Goal: Task Accomplishment & Management: Manage account settings

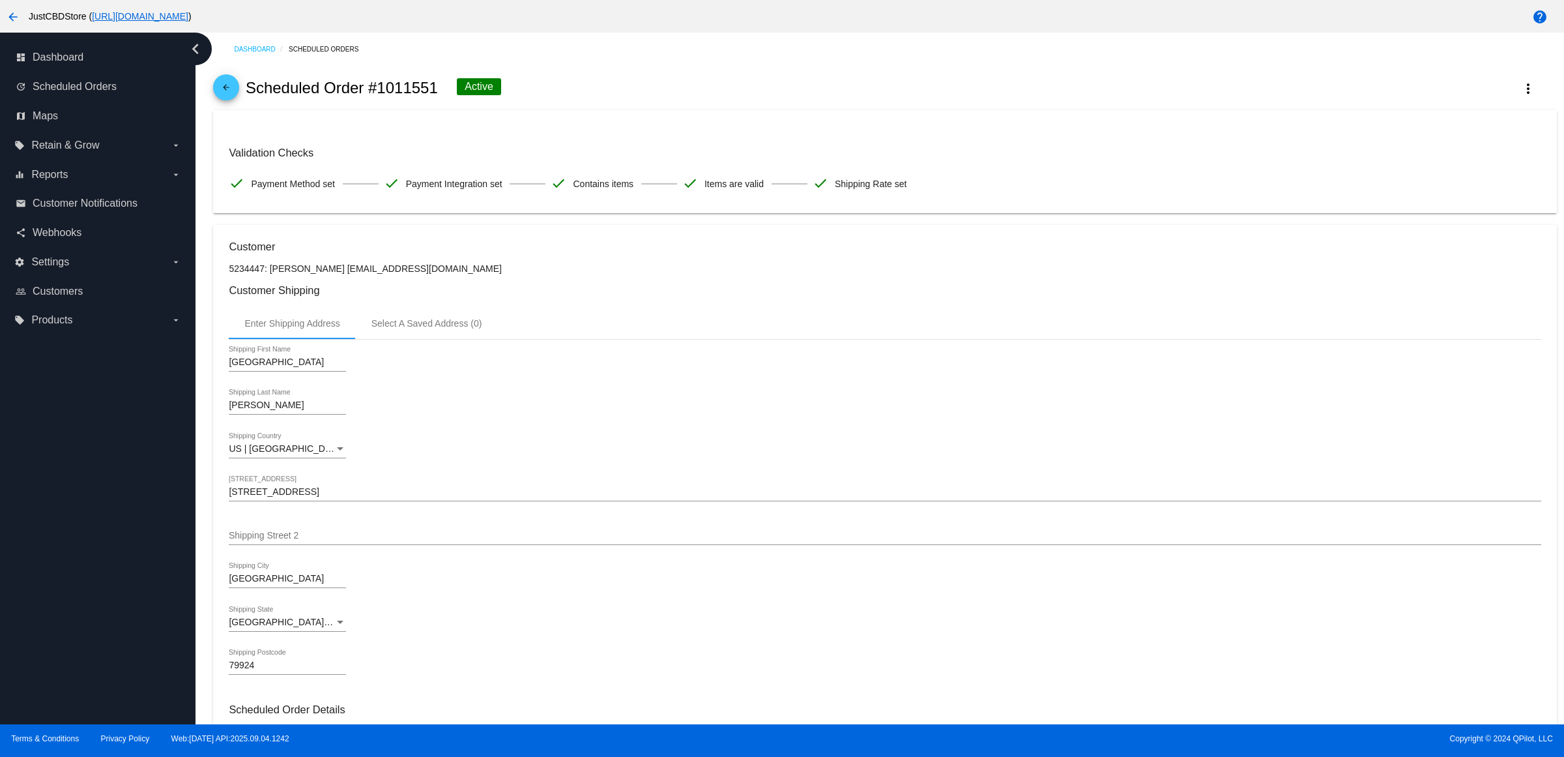
click at [227, 98] on mat-icon "arrow_back" at bounding box center [226, 91] width 16 height 16
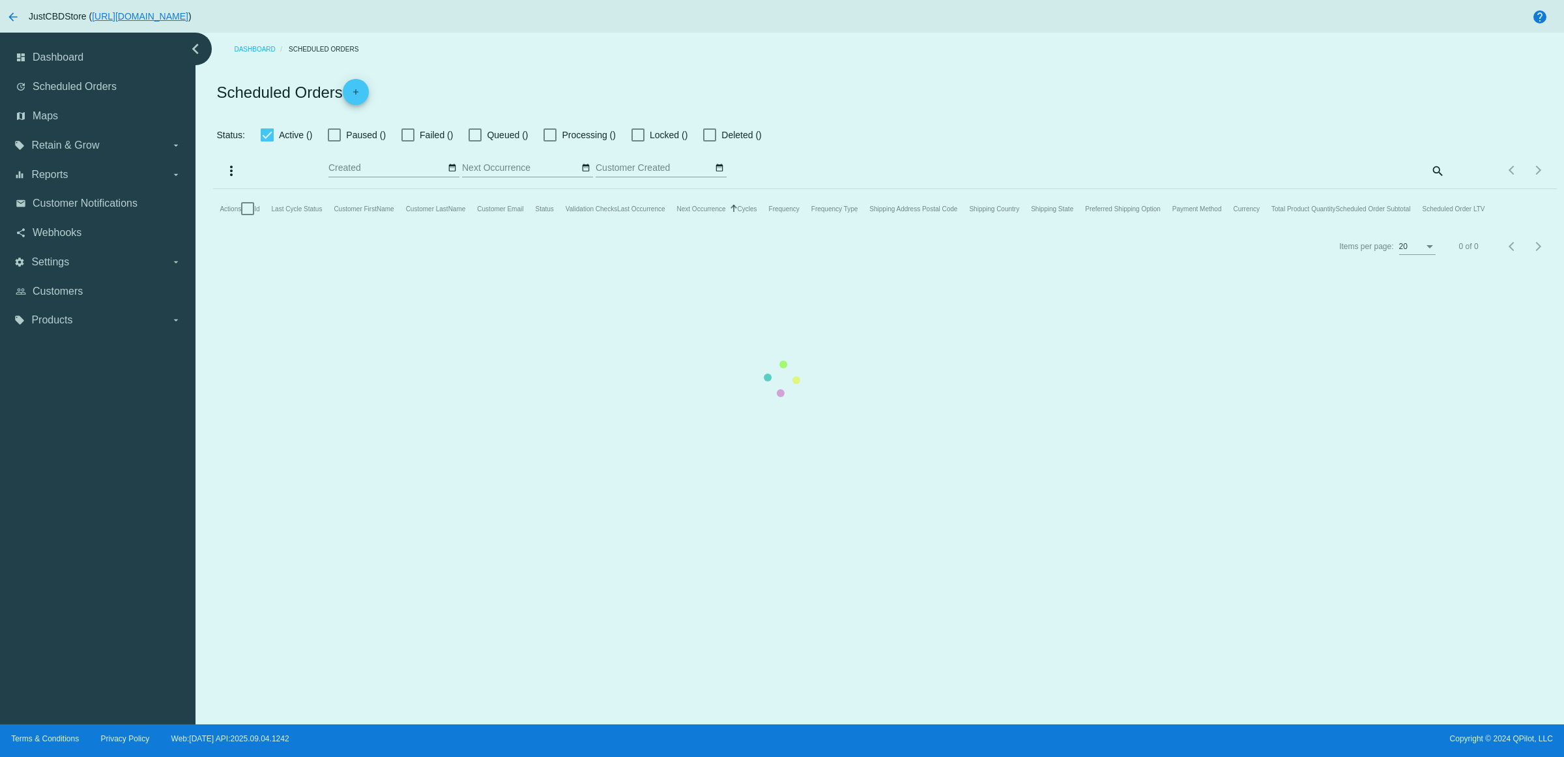
checkbox input "true"
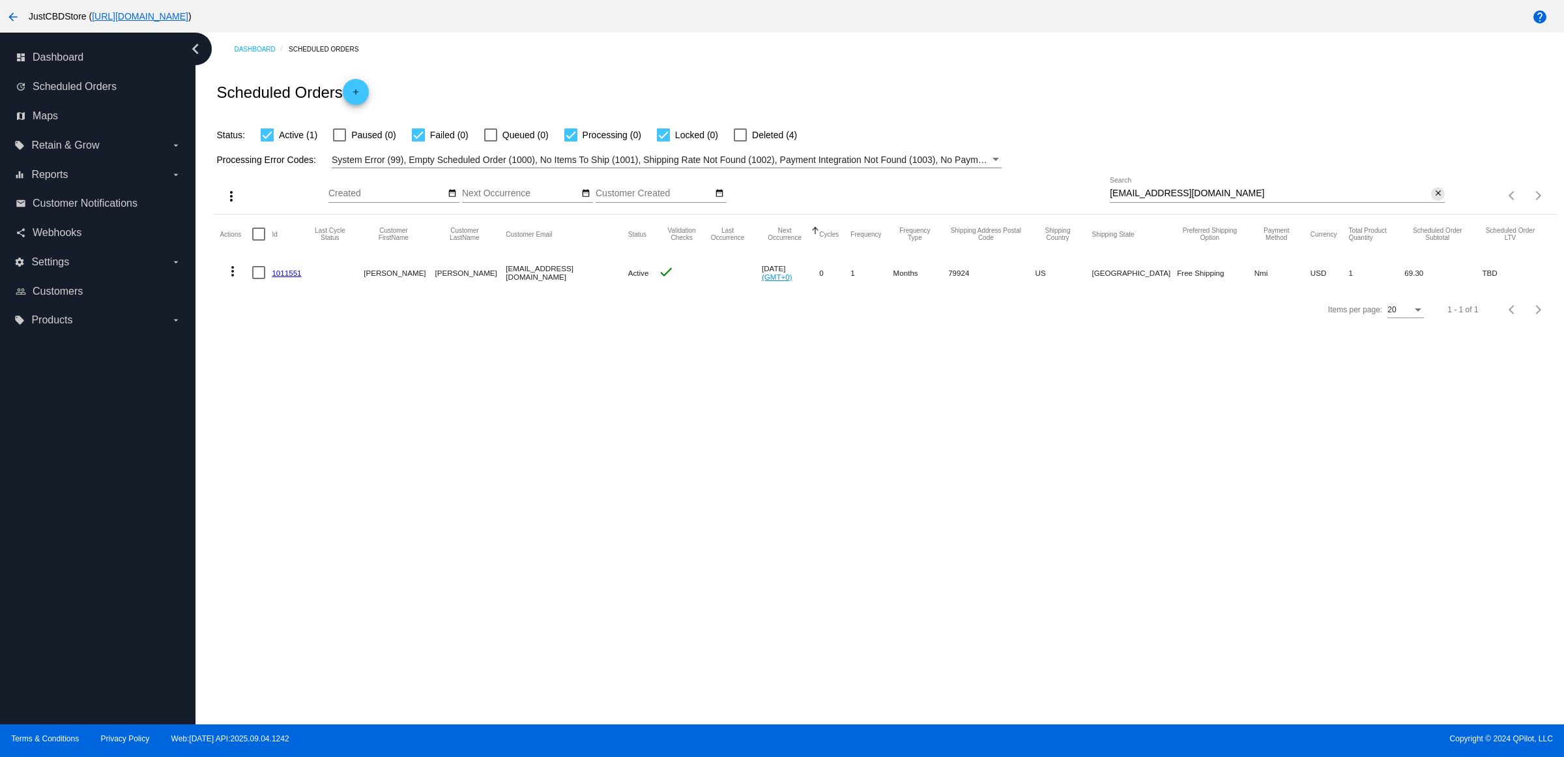
click at [1434, 199] on mat-icon "close" at bounding box center [1438, 193] width 9 height 10
click at [1434, 206] on mat-icon "search" at bounding box center [1437, 196] width 16 height 20
type input "[EMAIL_ADDRESS][DOMAIN_NAME]"
click at [1438, 201] on button "close" at bounding box center [1438, 194] width 14 height 14
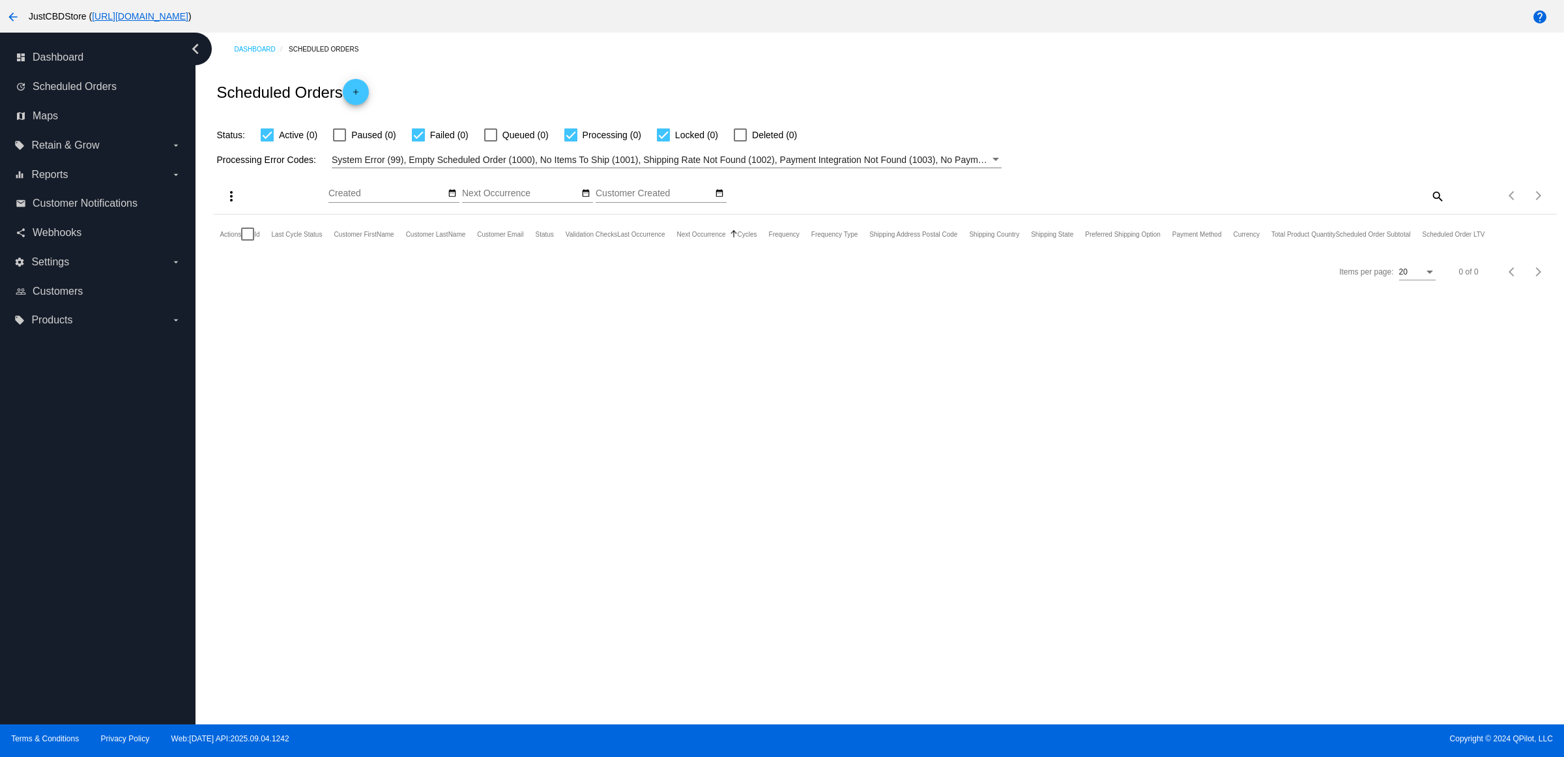
click at [1438, 204] on mat-icon "search" at bounding box center [1437, 196] width 16 height 20
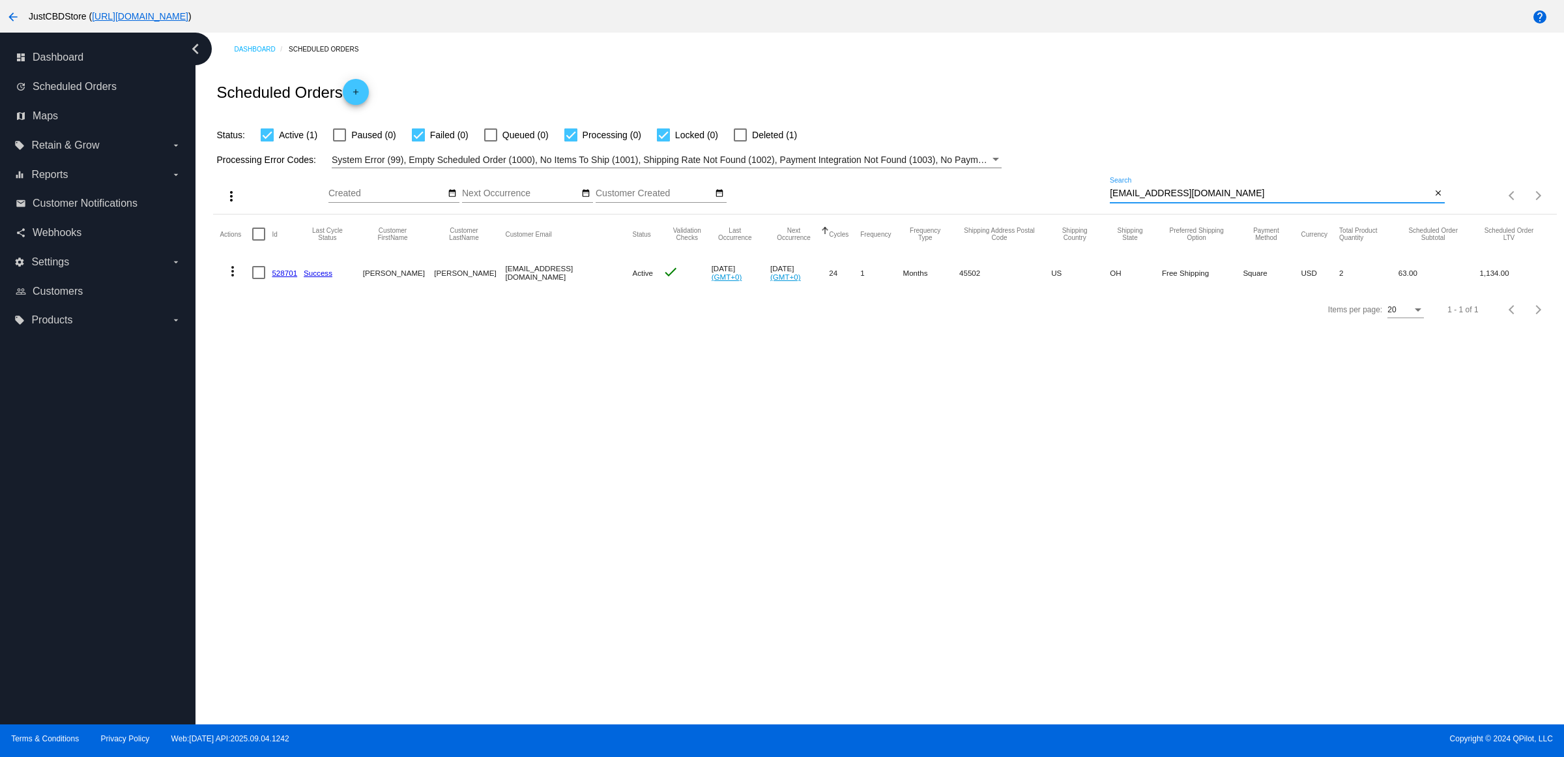
type input "[EMAIL_ADDRESS][DOMAIN_NAME]"
click at [236, 279] on mat-icon "more_vert" at bounding box center [233, 271] width 16 height 16
click at [476, 367] on div at bounding box center [782, 378] width 1564 height 757
click at [297, 277] on link "528701" at bounding box center [284, 273] width 25 height 8
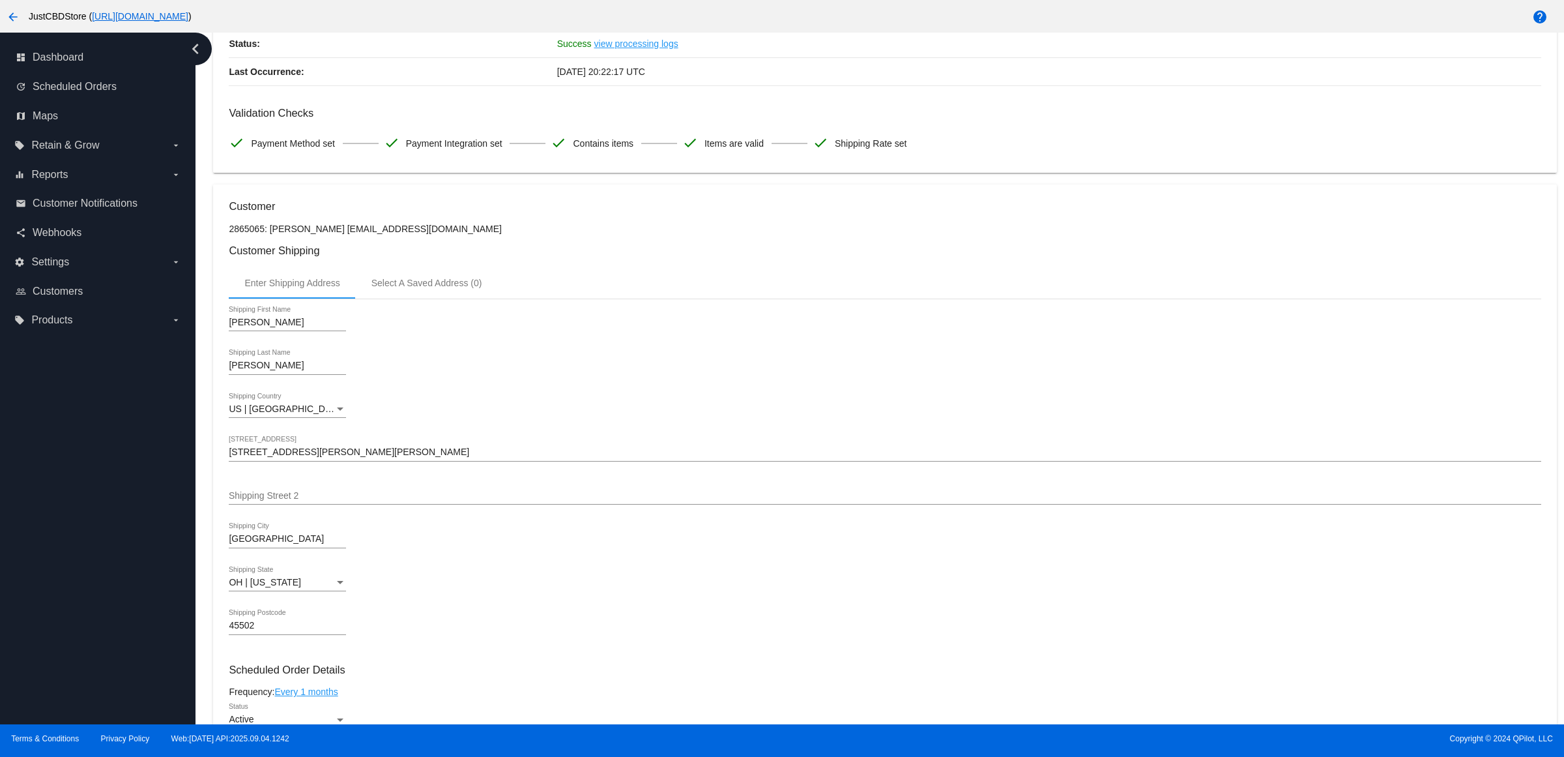
scroll to position [570, 0]
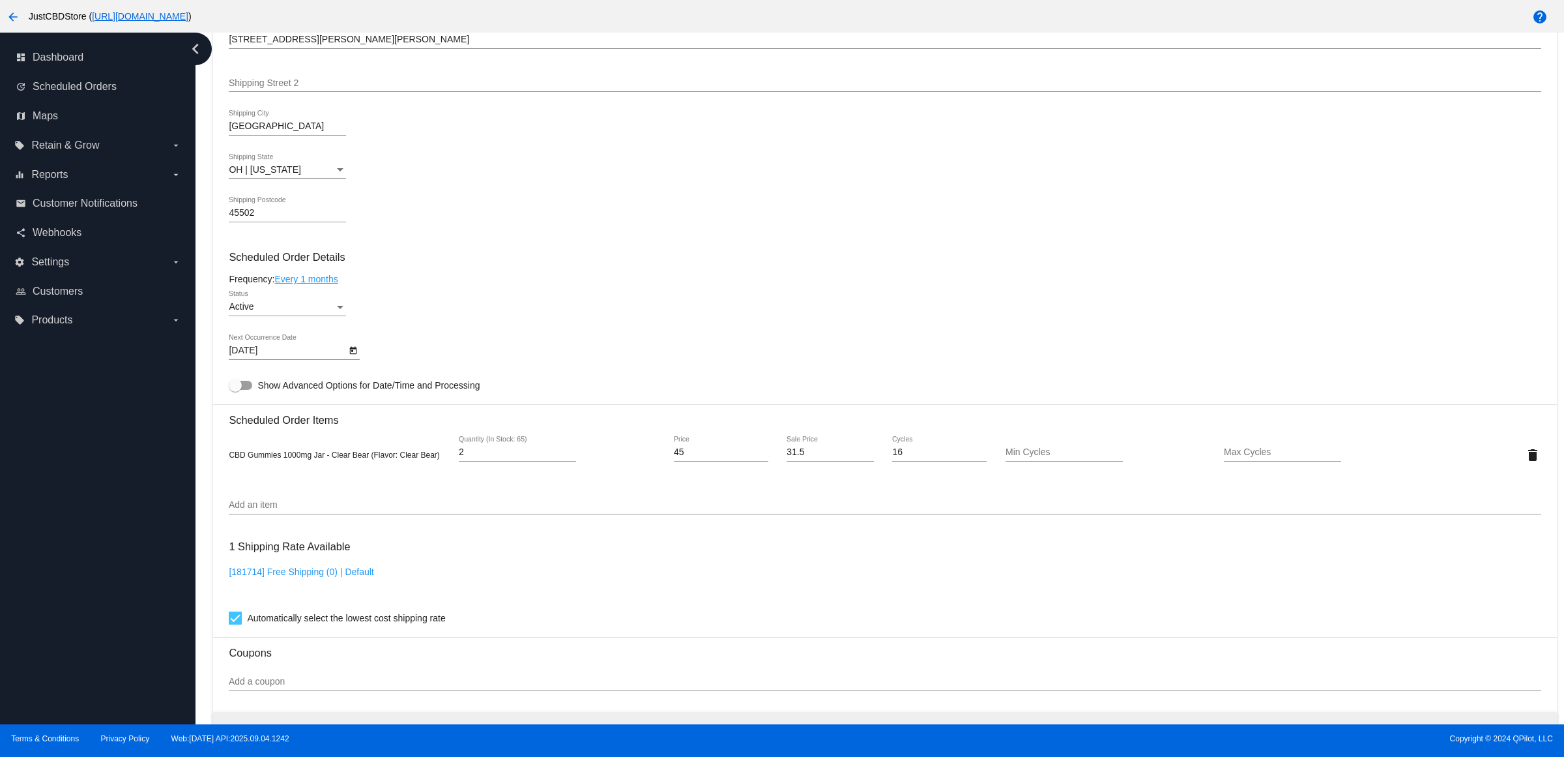
click at [365, 362] on div "9/26/2025 Next Occurrence Date" at bounding box center [885, 352] width 1312 height 37
click at [346, 316] on div "Active Status" at bounding box center [287, 303] width 117 height 25
click at [451, 310] on div at bounding box center [782, 378] width 1564 height 757
click at [351, 356] on button "Open calendar" at bounding box center [353, 350] width 14 height 14
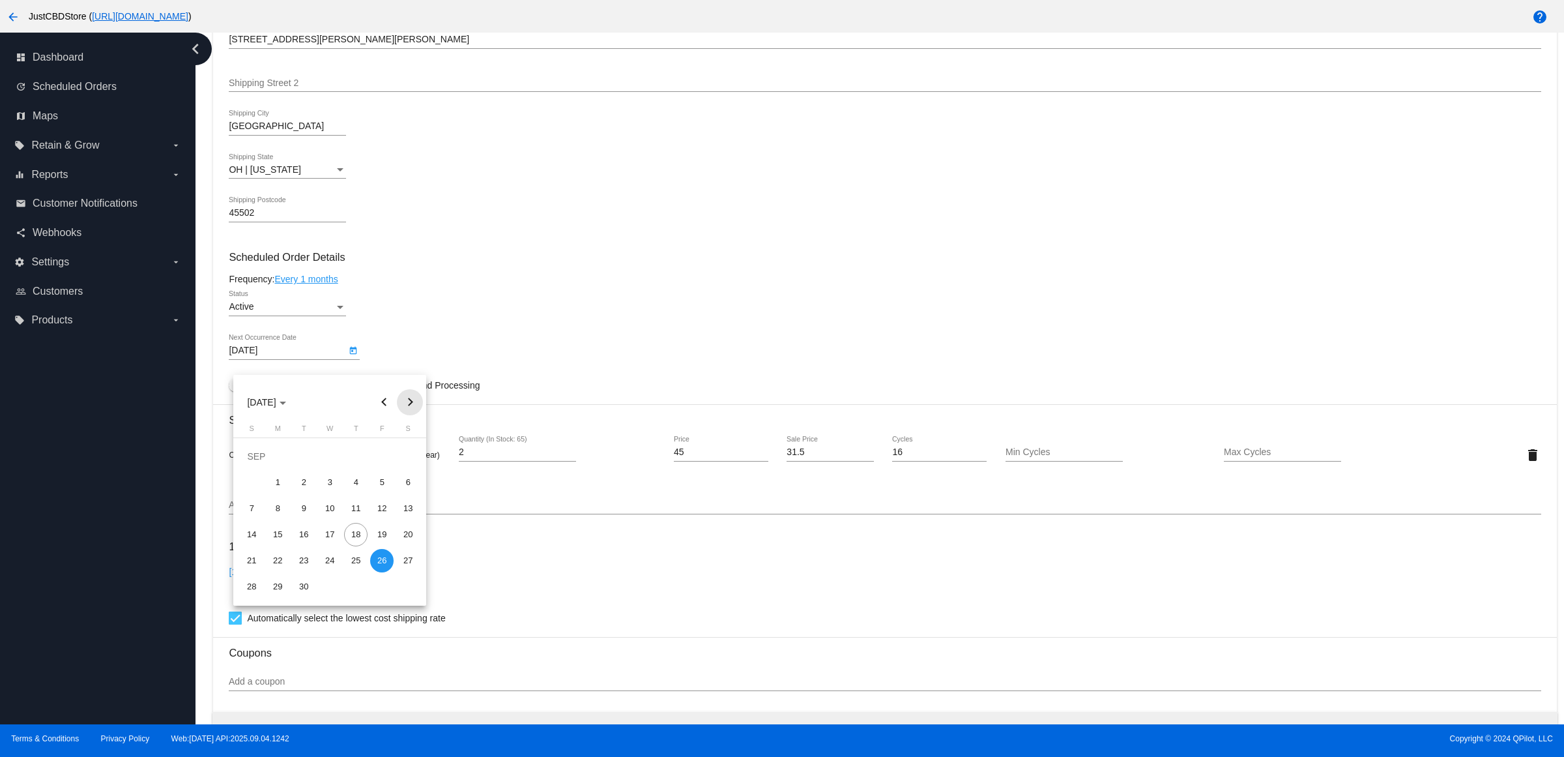
click at [412, 401] on button "Next month" at bounding box center [410, 402] width 26 height 26
click at [255, 562] on div "26" at bounding box center [251, 560] width 23 height 23
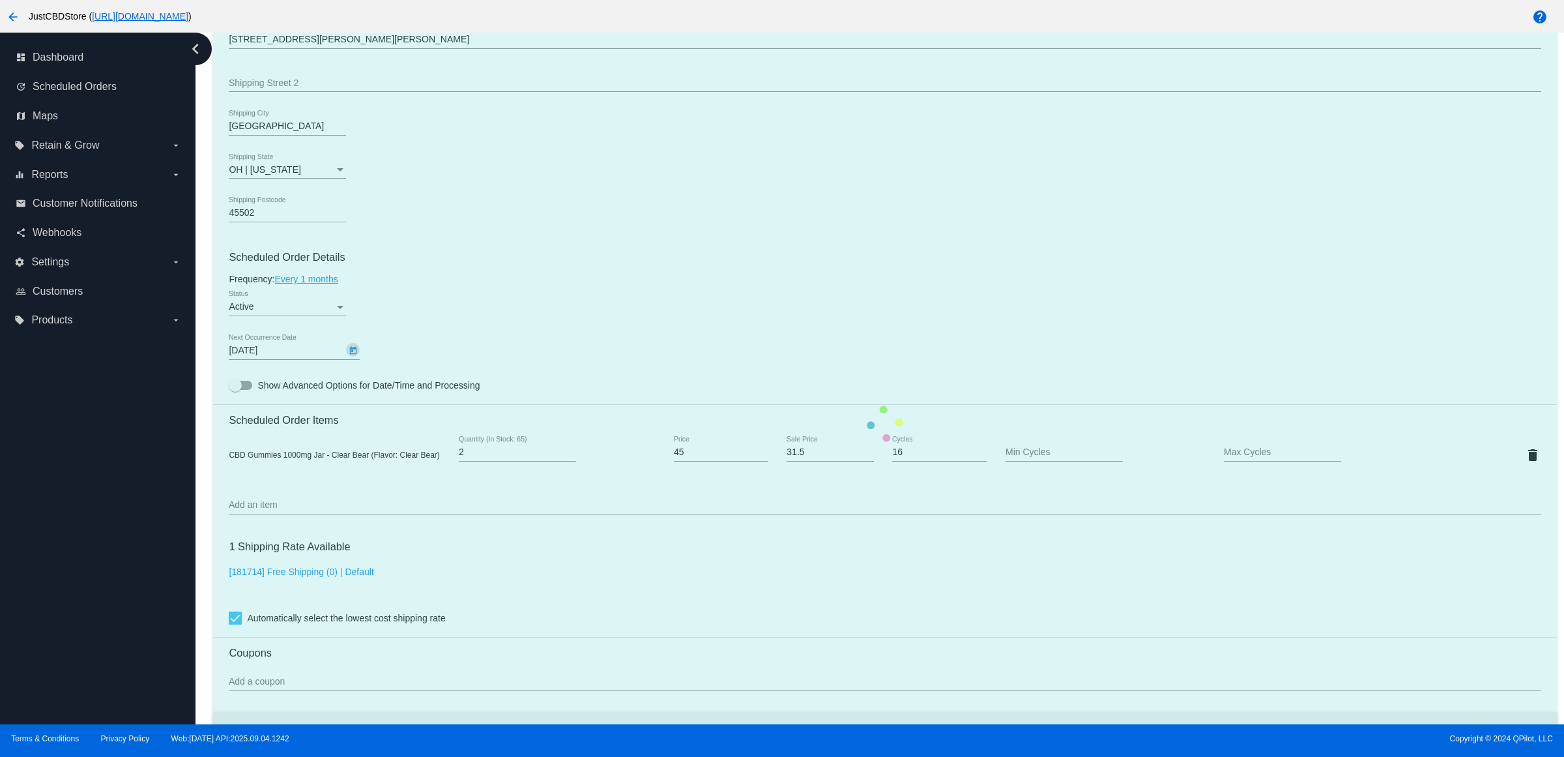
type input "10/26/2025"
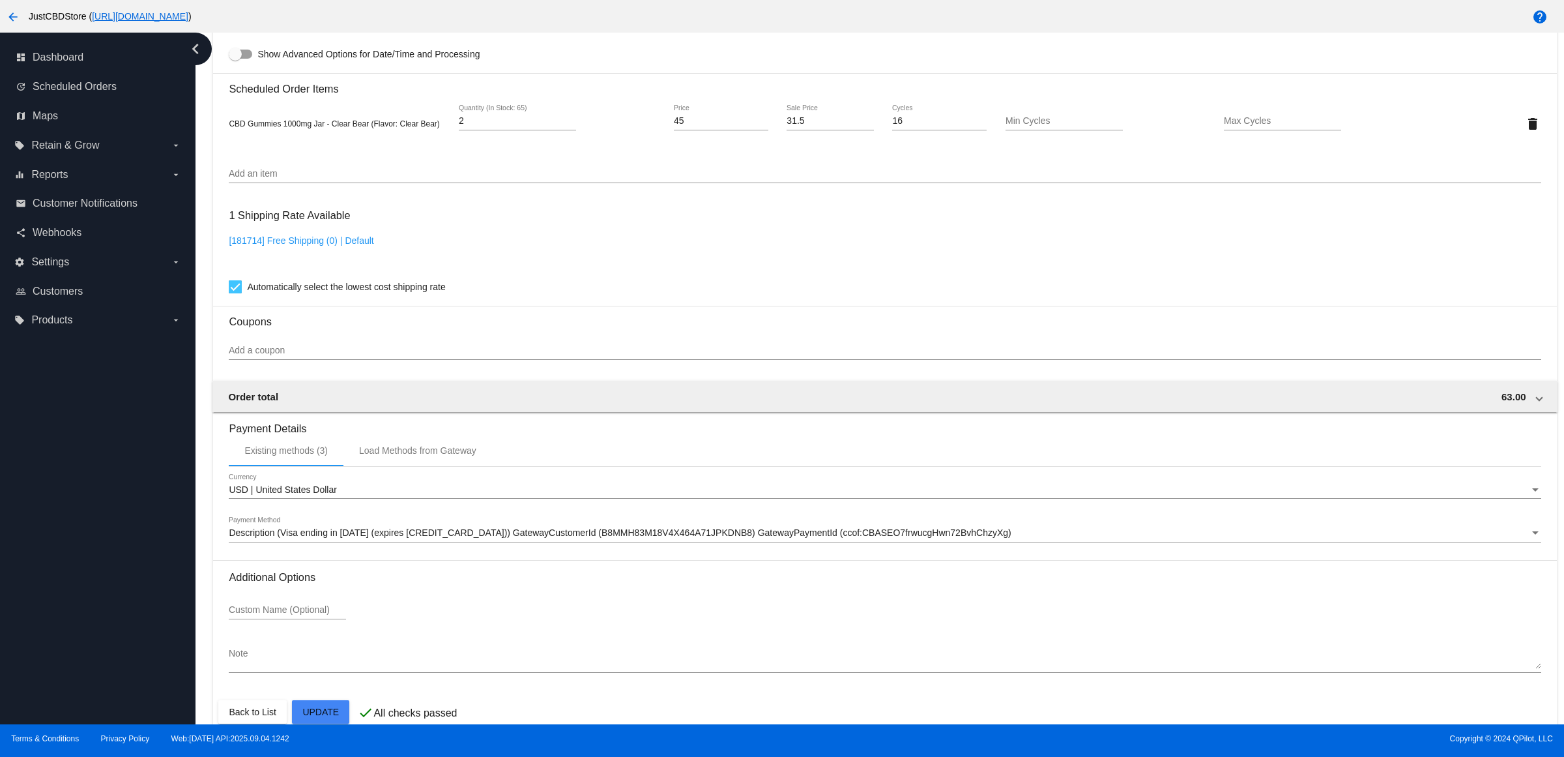
scroll to position [937, 0]
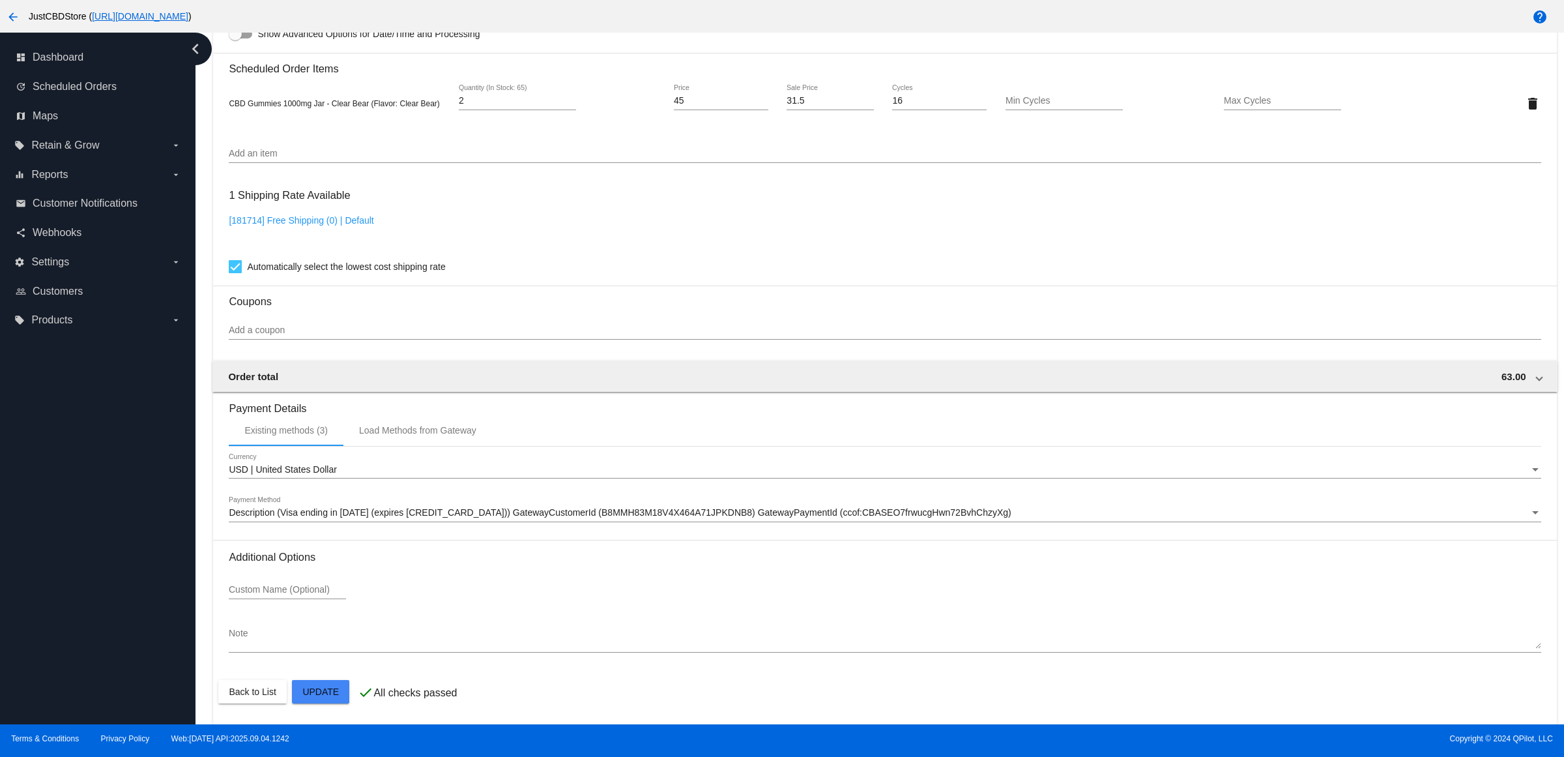
click at [331, 694] on mat-card "Customer 2865065: Mitch Davis saintsmitchd@gmail.com Customer Shipping Enter Sh…" at bounding box center [884, 72] width 1343 height 1303
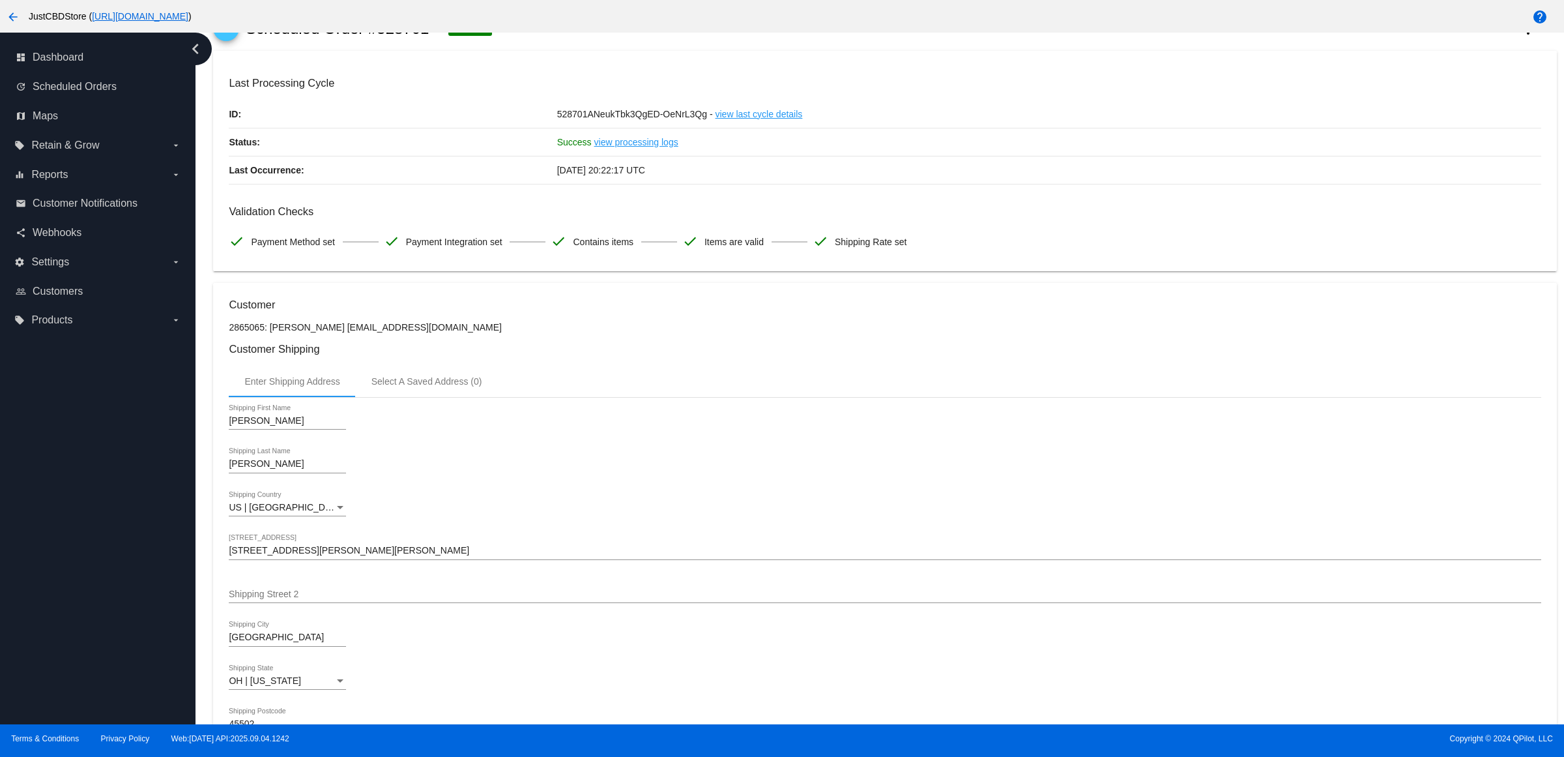
scroll to position [0, 0]
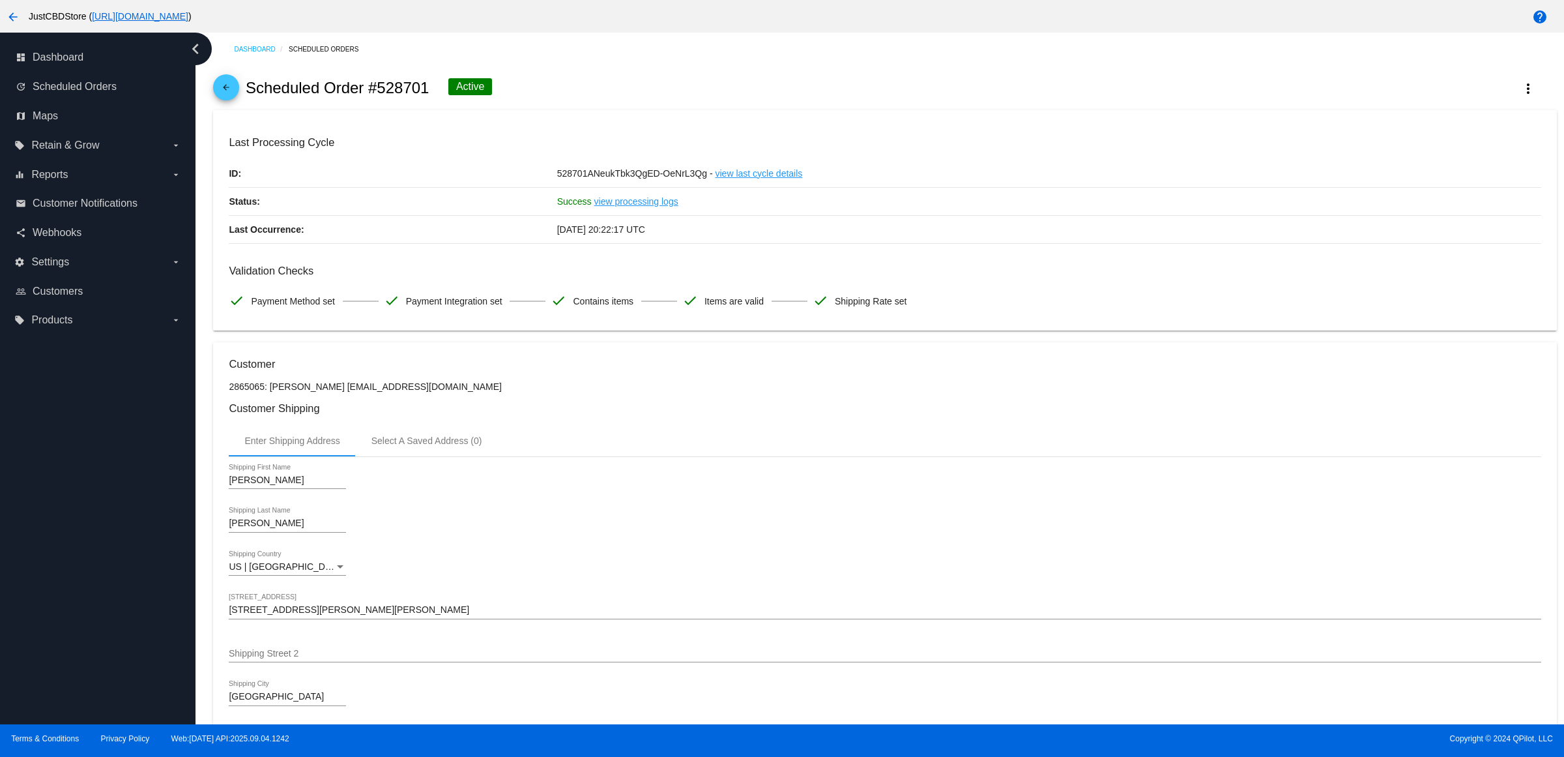
click at [231, 98] on mat-icon "arrow_back" at bounding box center [226, 91] width 16 height 16
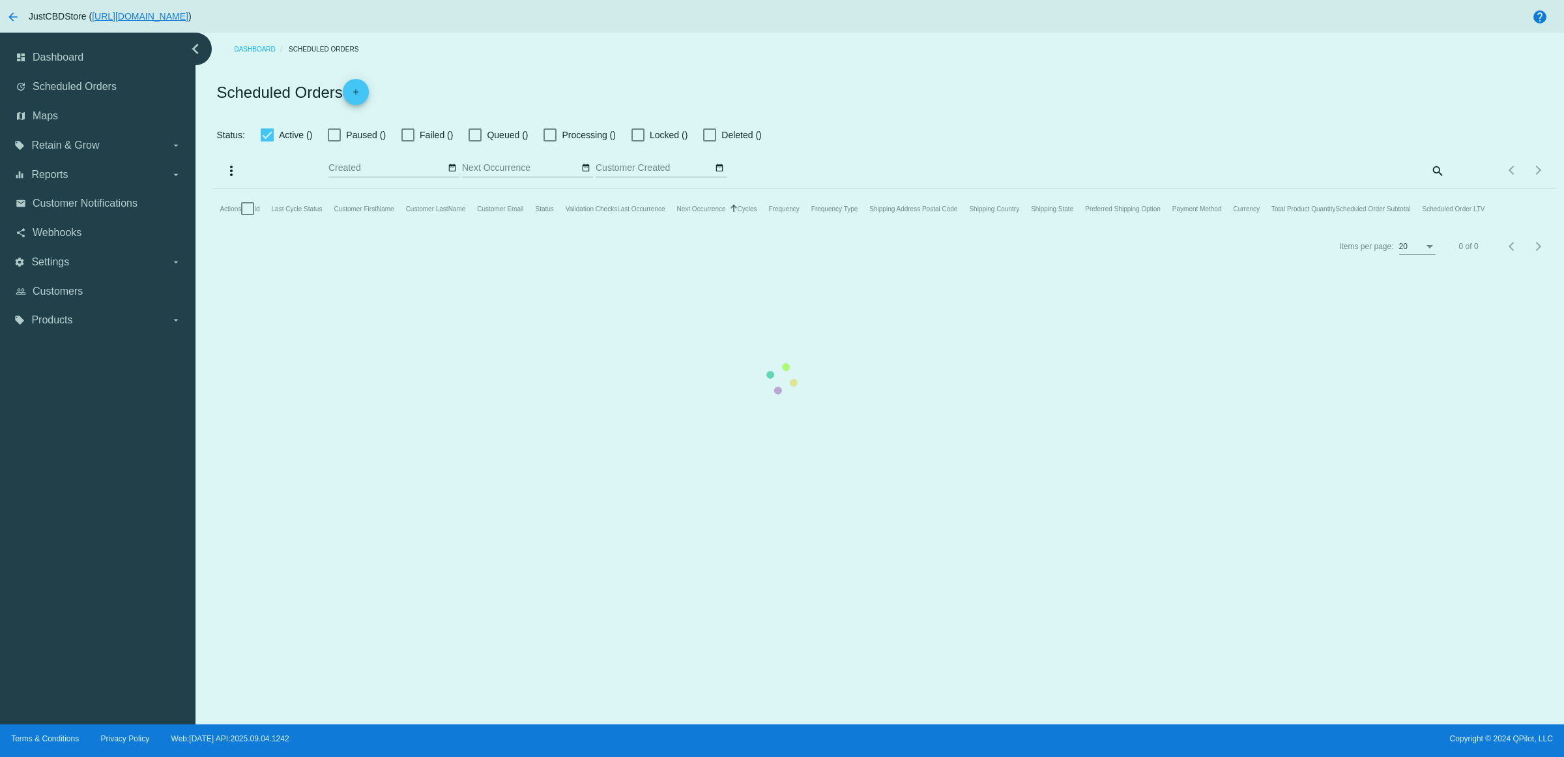
checkbox input "true"
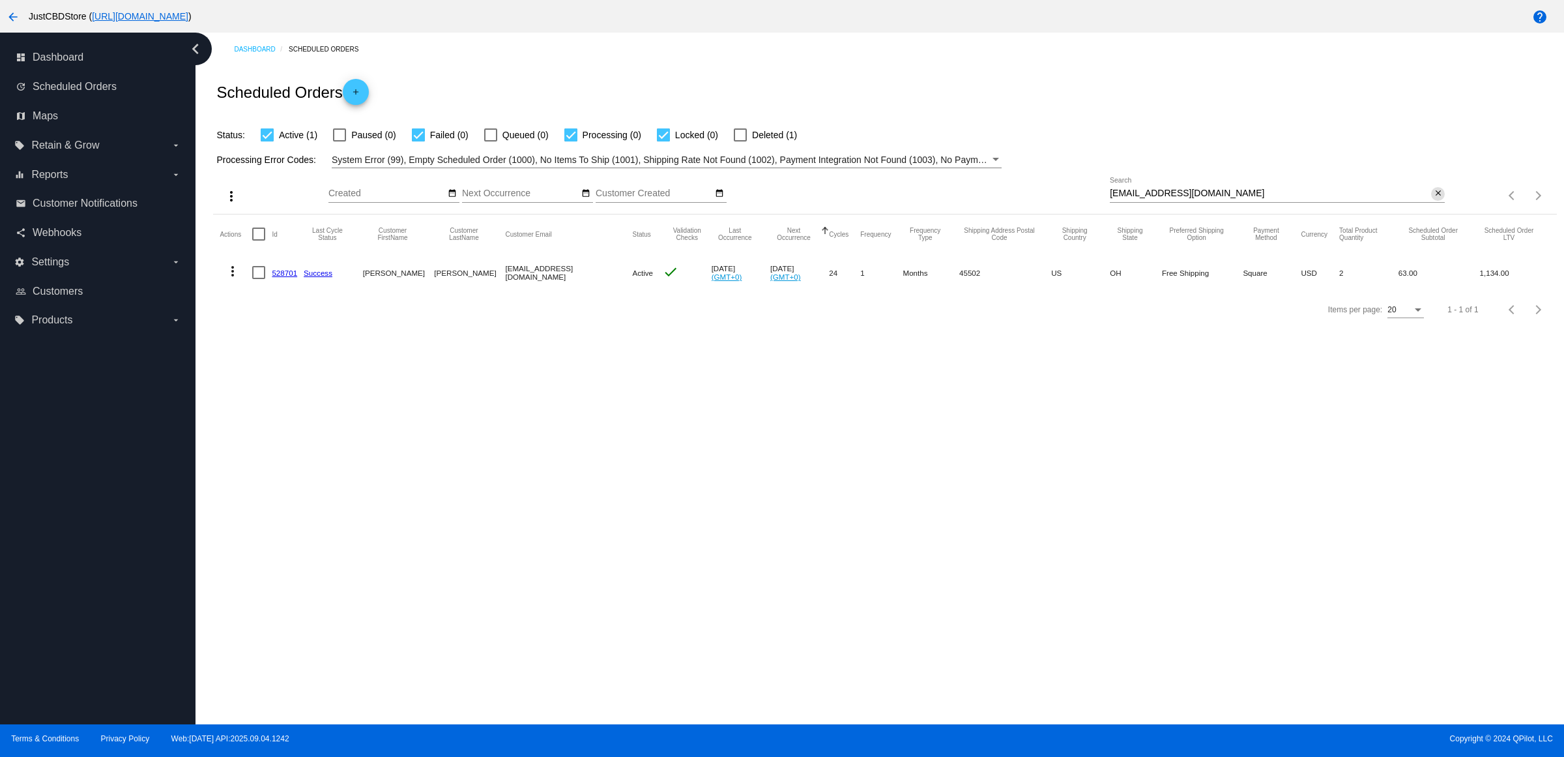
click at [1440, 199] on mat-icon "close" at bounding box center [1438, 193] width 9 height 10
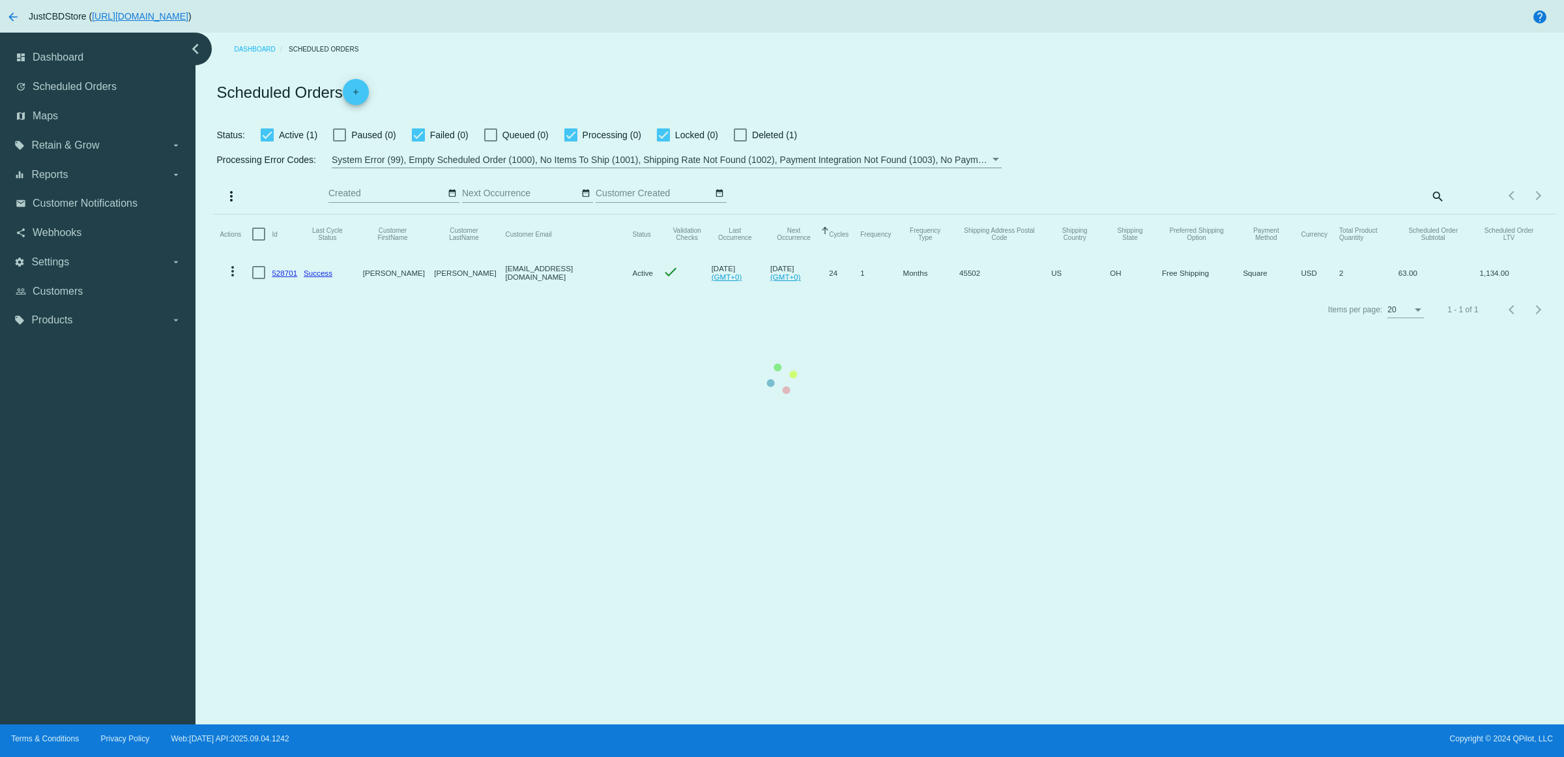
click at [280, 214] on mat-table "Actions Id Last Cycle Status Customer FirstName Customer LastName Customer Emai…" at bounding box center [884, 252] width 1343 height 77
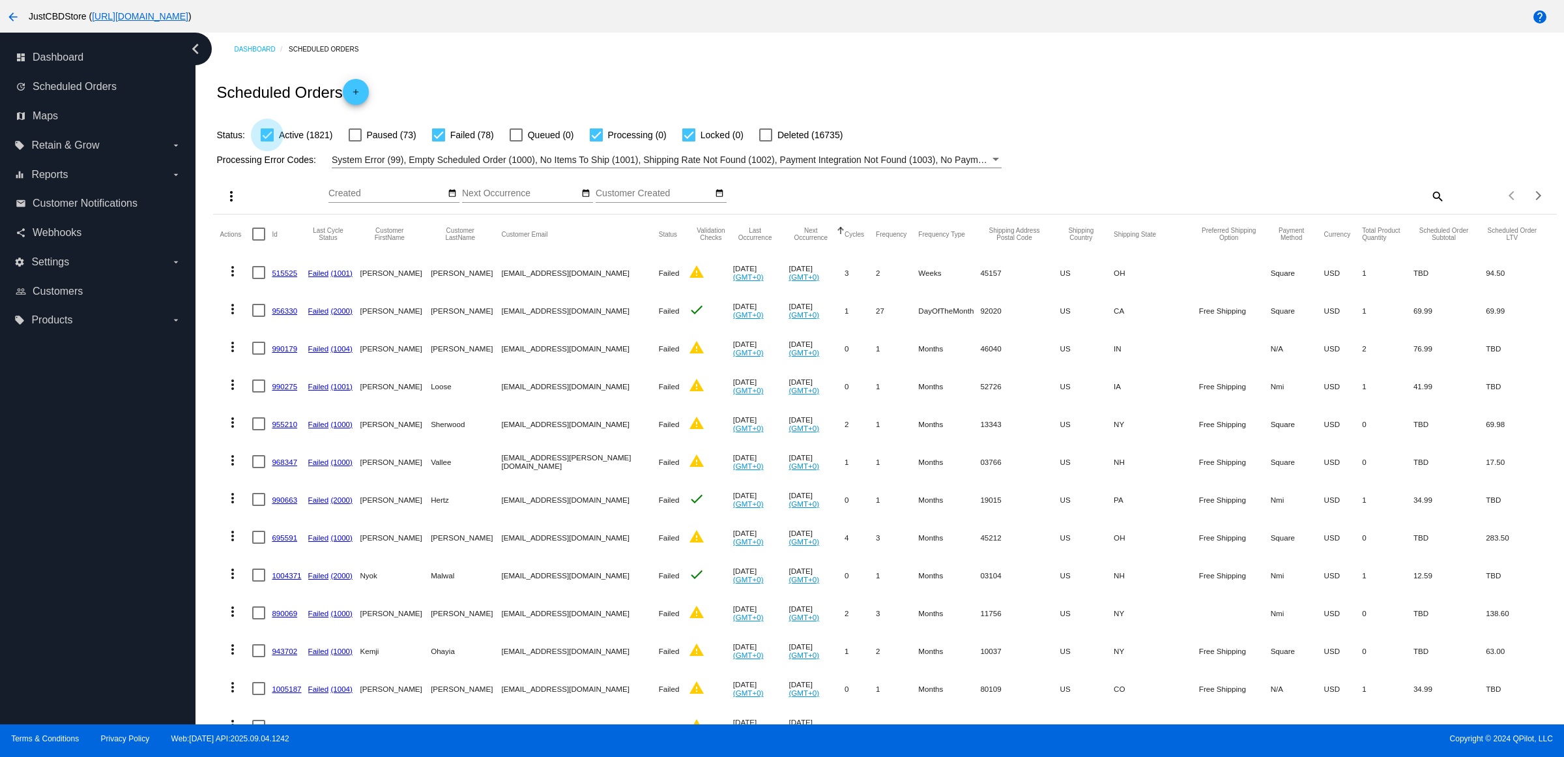
click at [274, 141] on div at bounding box center [267, 134] width 13 height 13
click at [267, 142] on input "Active (1821)" at bounding box center [267, 141] width 1 height 1
checkbox input "false"
click at [999, 161] on div "Filter by Processing Error Codes" at bounding box center [996, 159] width 7 height 3
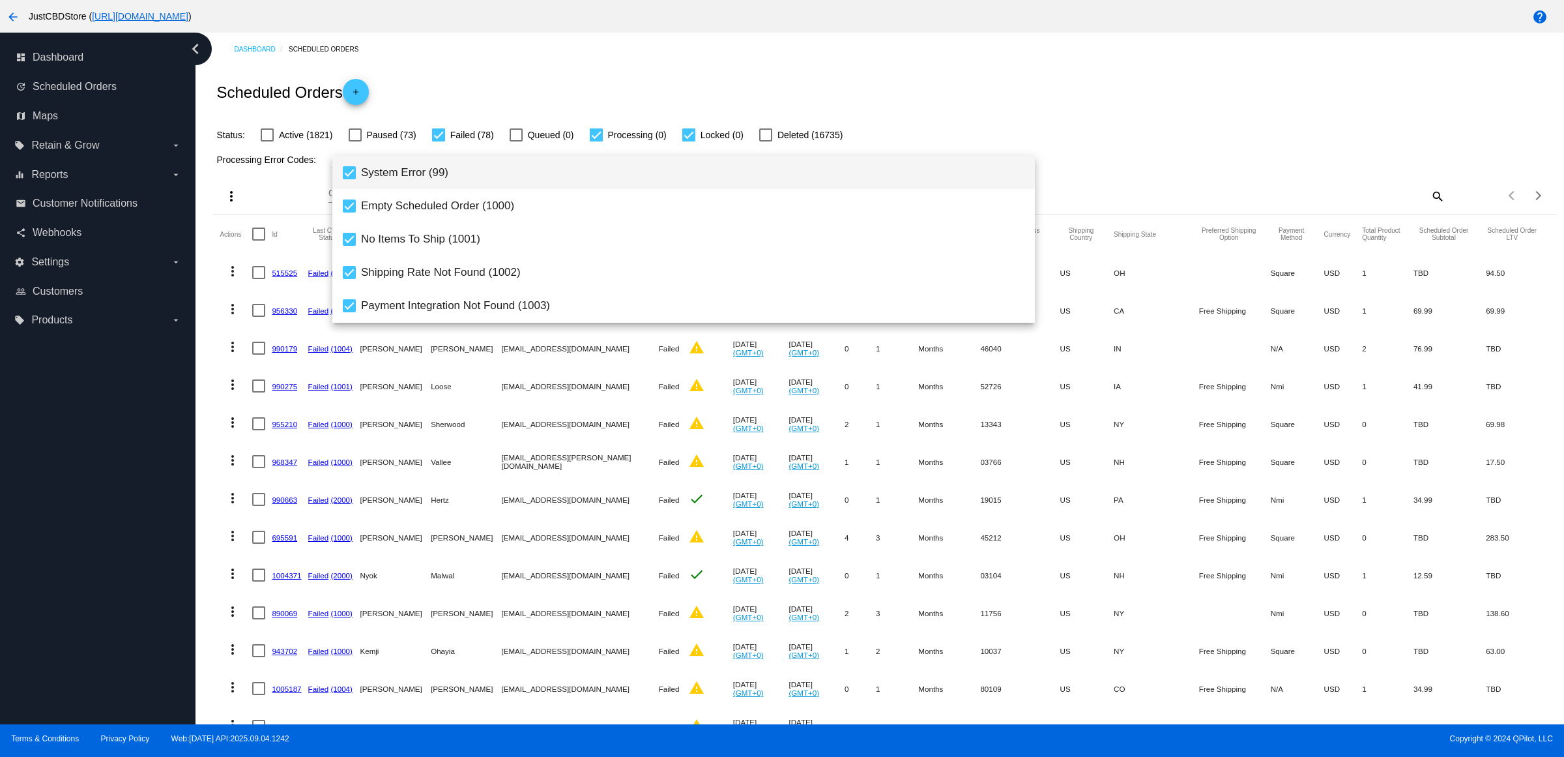
click at [1197, 149] on div at bounding box center [782, 378] width 1564 height 757
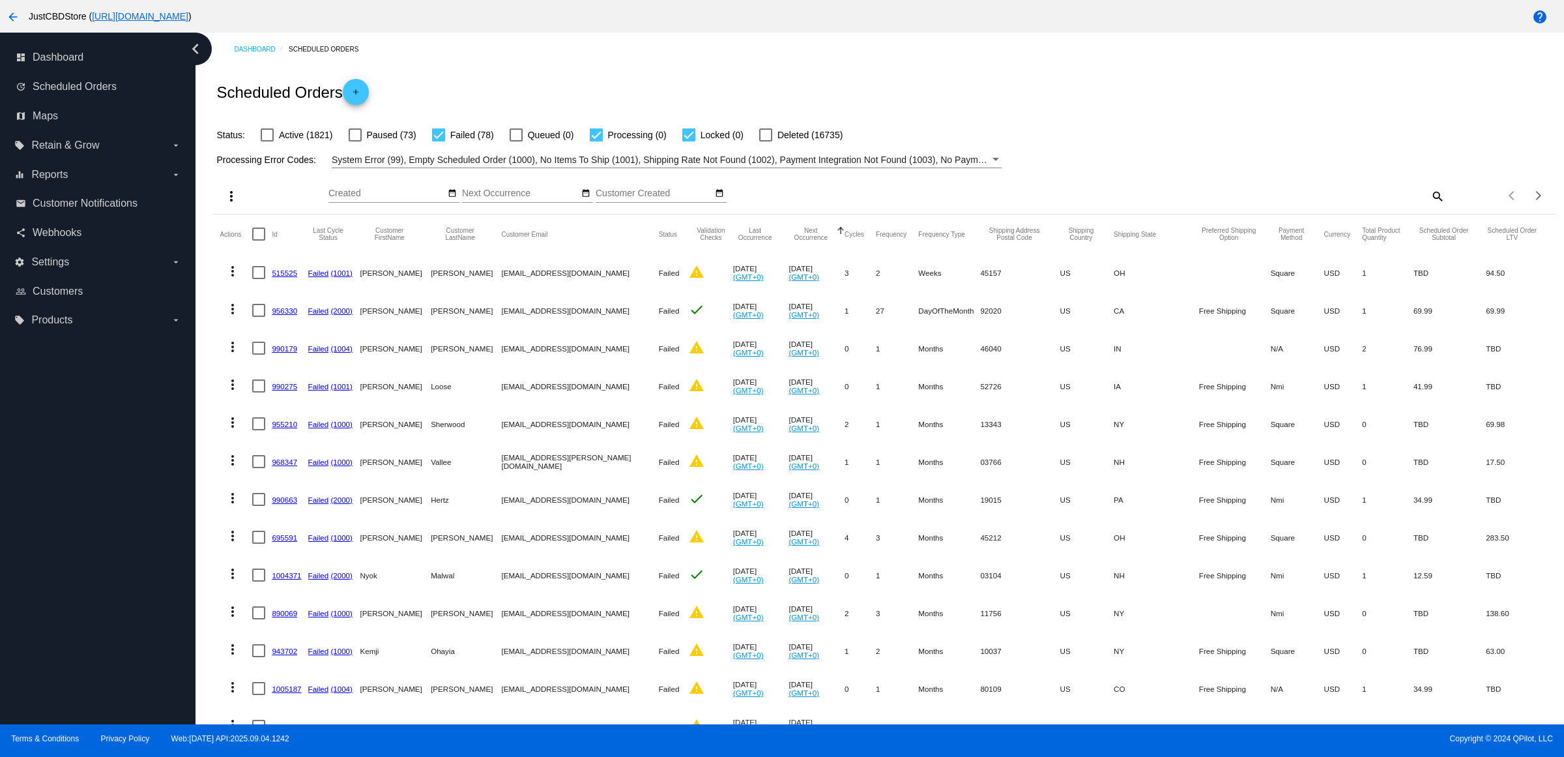
click at [914, 165] on span "System Error (99), Empty Scheduled Order (1000), No Items To Ship (1001), Shipp…" at bounding box center [1047, 159] width 1431 height 10
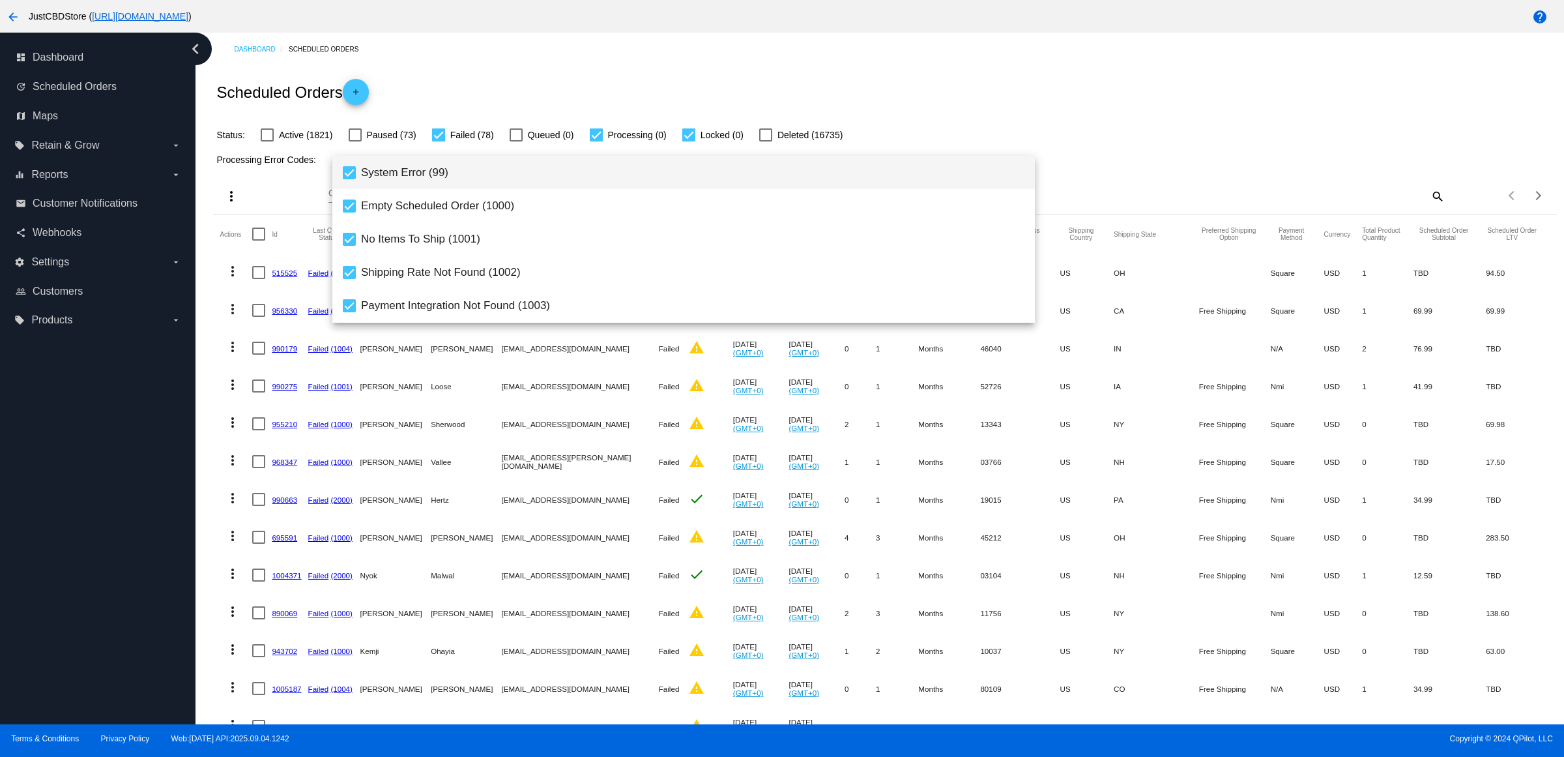
click at [361, 171] on span "System Error (99)" at bounding box center [692, 172] width 663 height 33
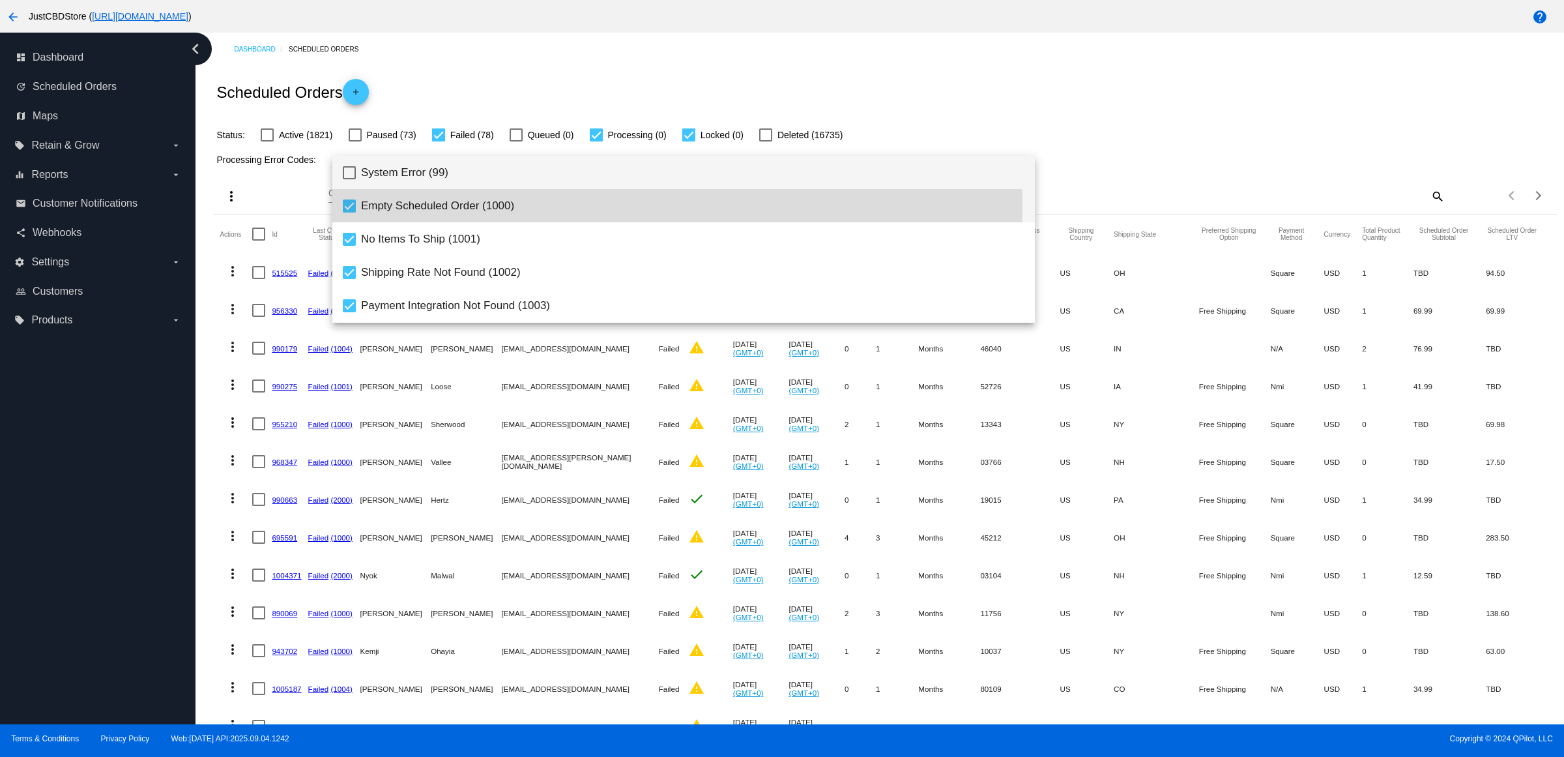
click at [349, 207] on mat-pseudo-checkbox at bounding box center [349, 205] width 13 height 13
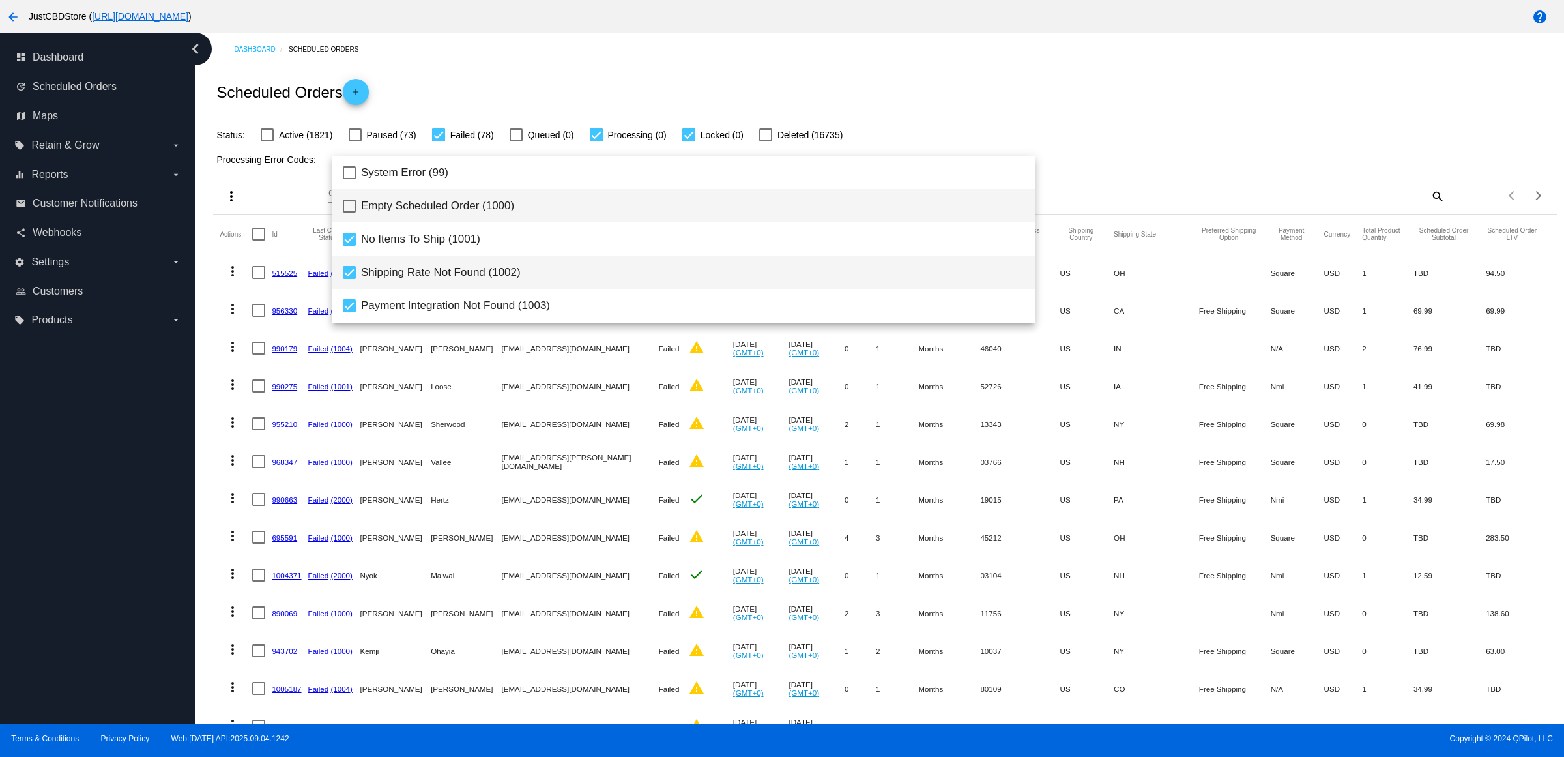
click at [343, 269] on mat-pseudo-checkbox at bounding box center [349, 272] width 13 height 13
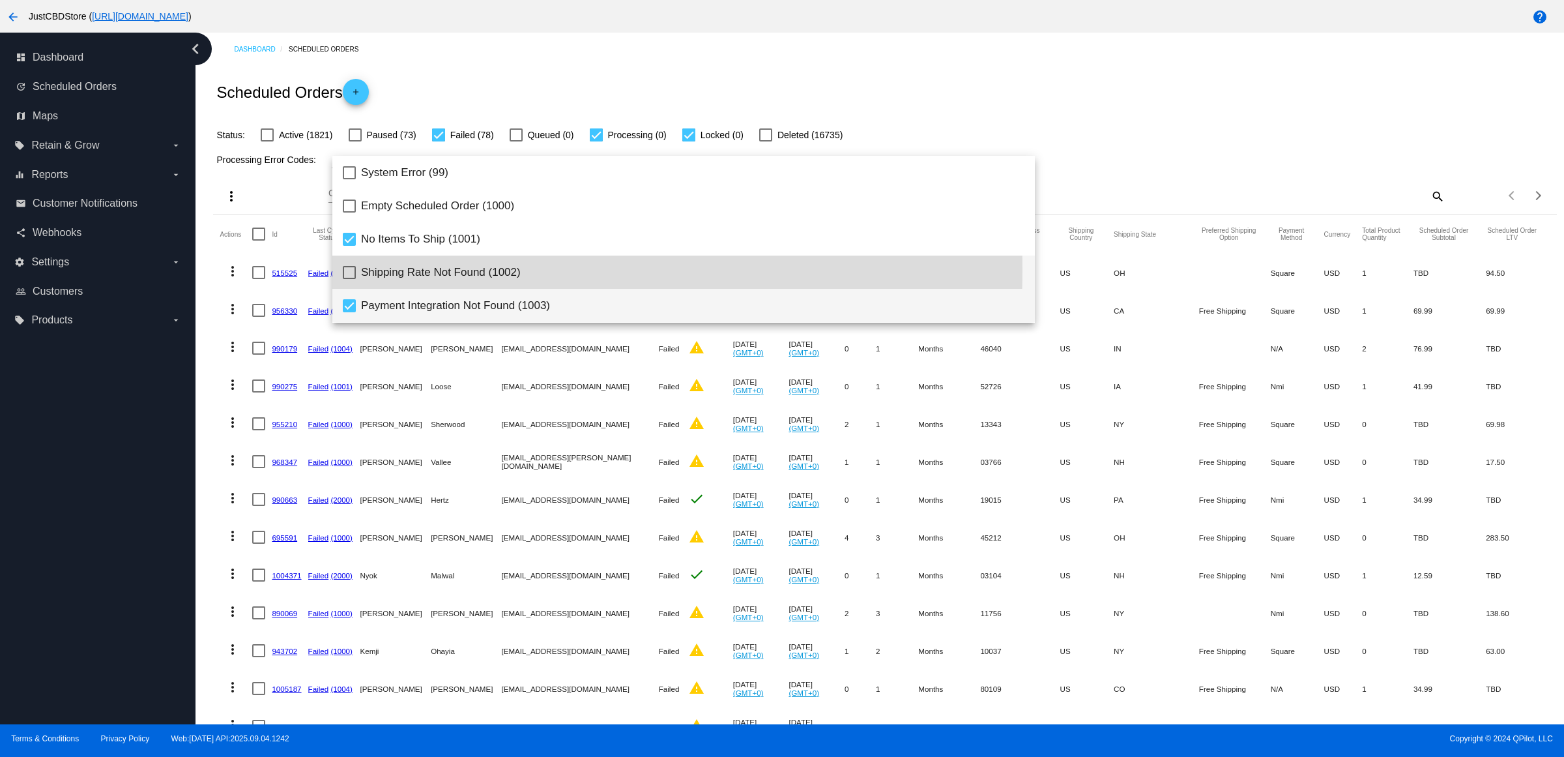
click at [349, 307] on mat-pseudo-checkbox at bounding box center [349, 305] width 13 height 13
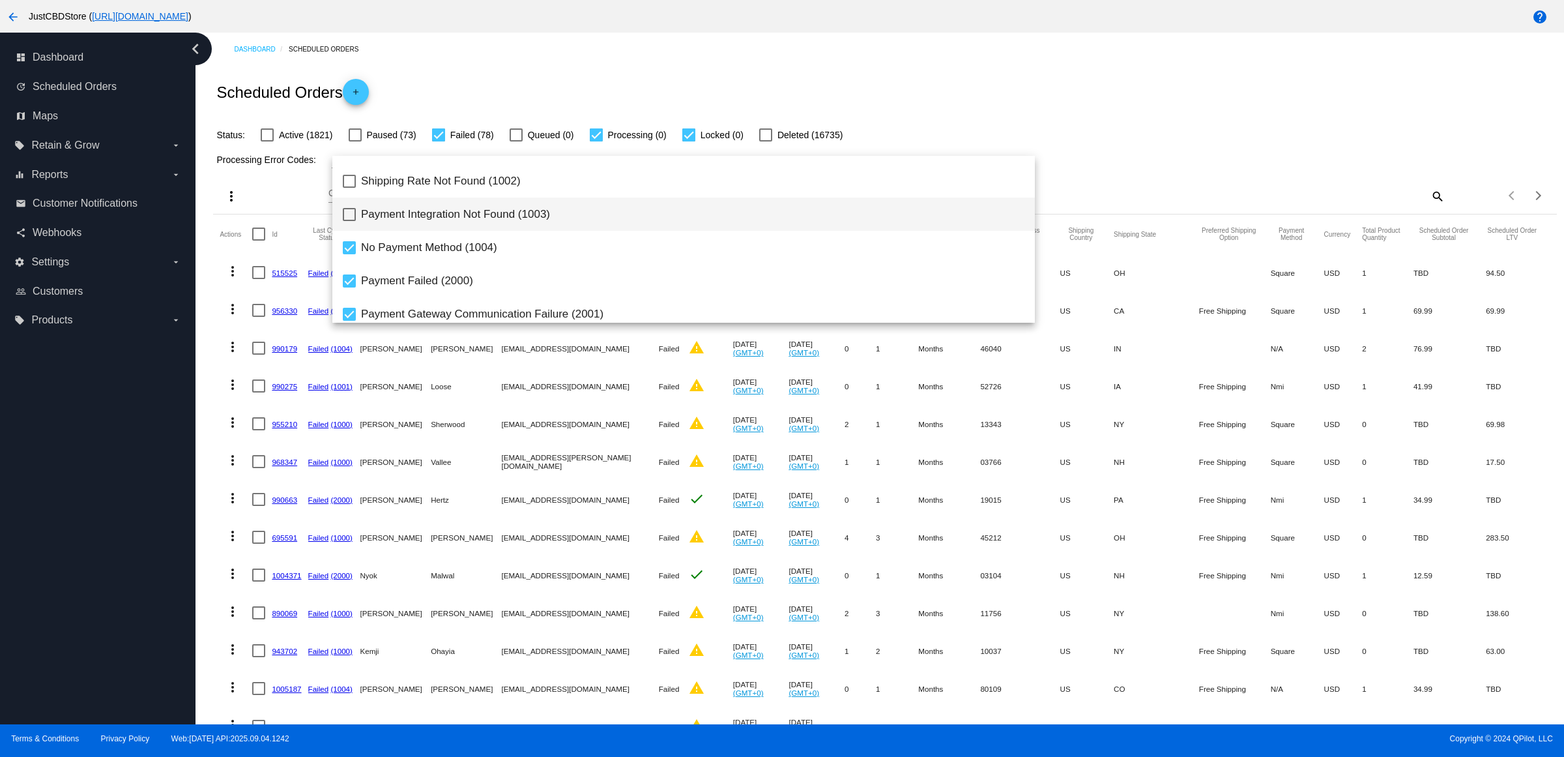
scroll to position [199, 0]
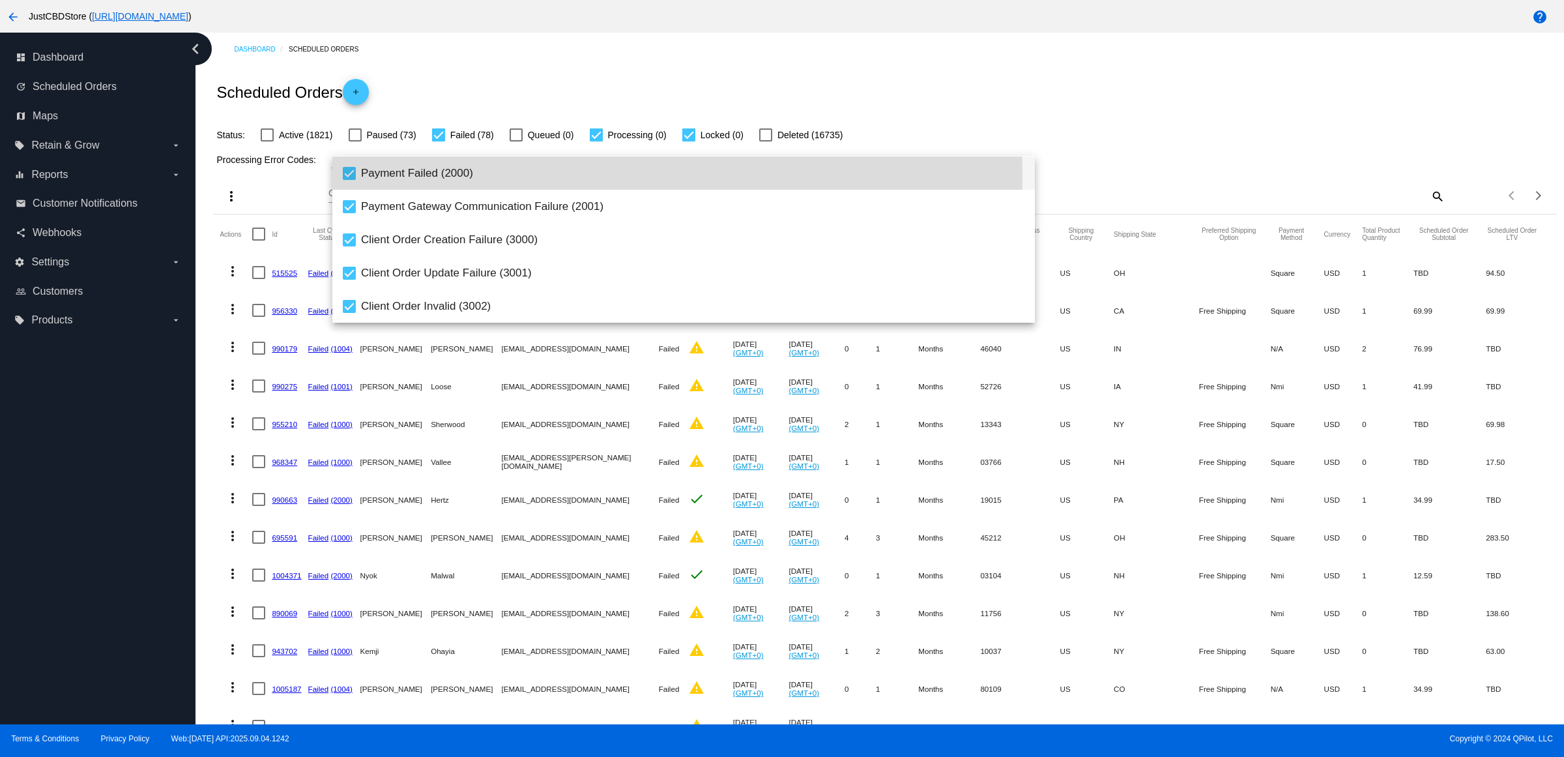
click at [349, 173] on mat-pseudo-checkbox at bounding box center [349, 173] width 13 height 13
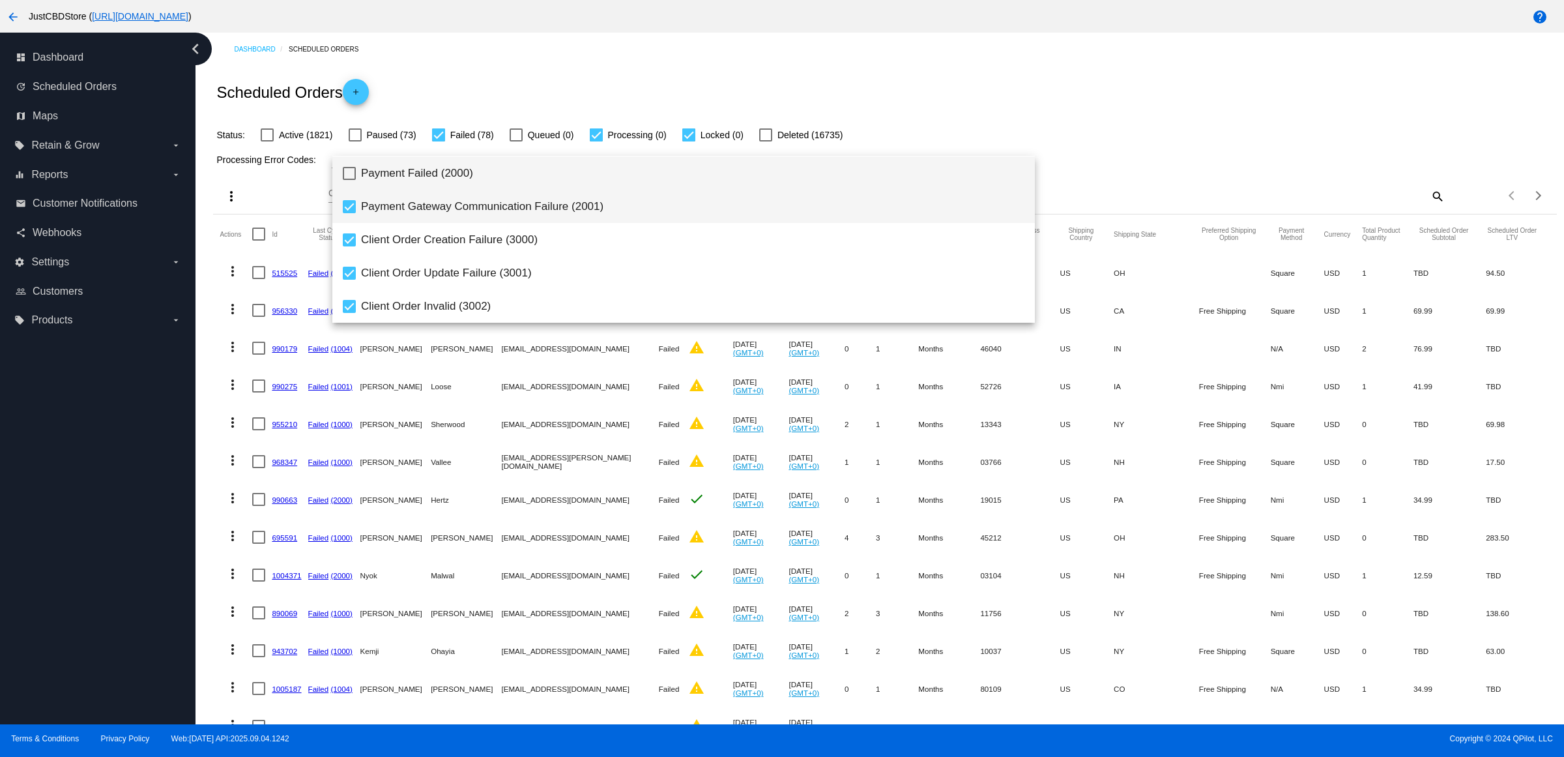
click at [353, 213] on mat-option "Payment Gateway Communication Failure (2001)" at bounding box center [683, 206] width 703 height 33
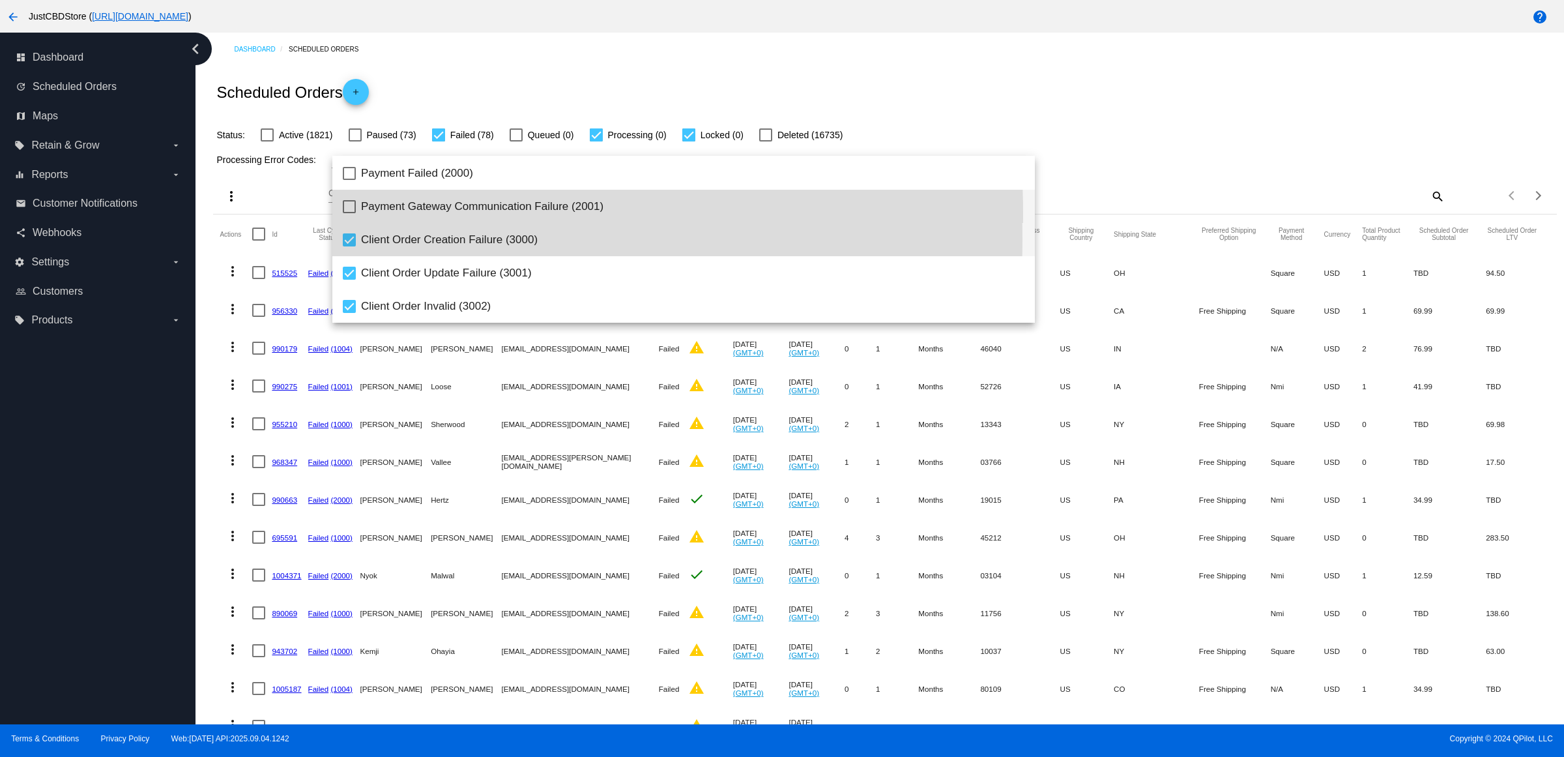
click at [344, 239] on mat-pseudo-checkbox at bounding box center [349, 239] width 13 height 13
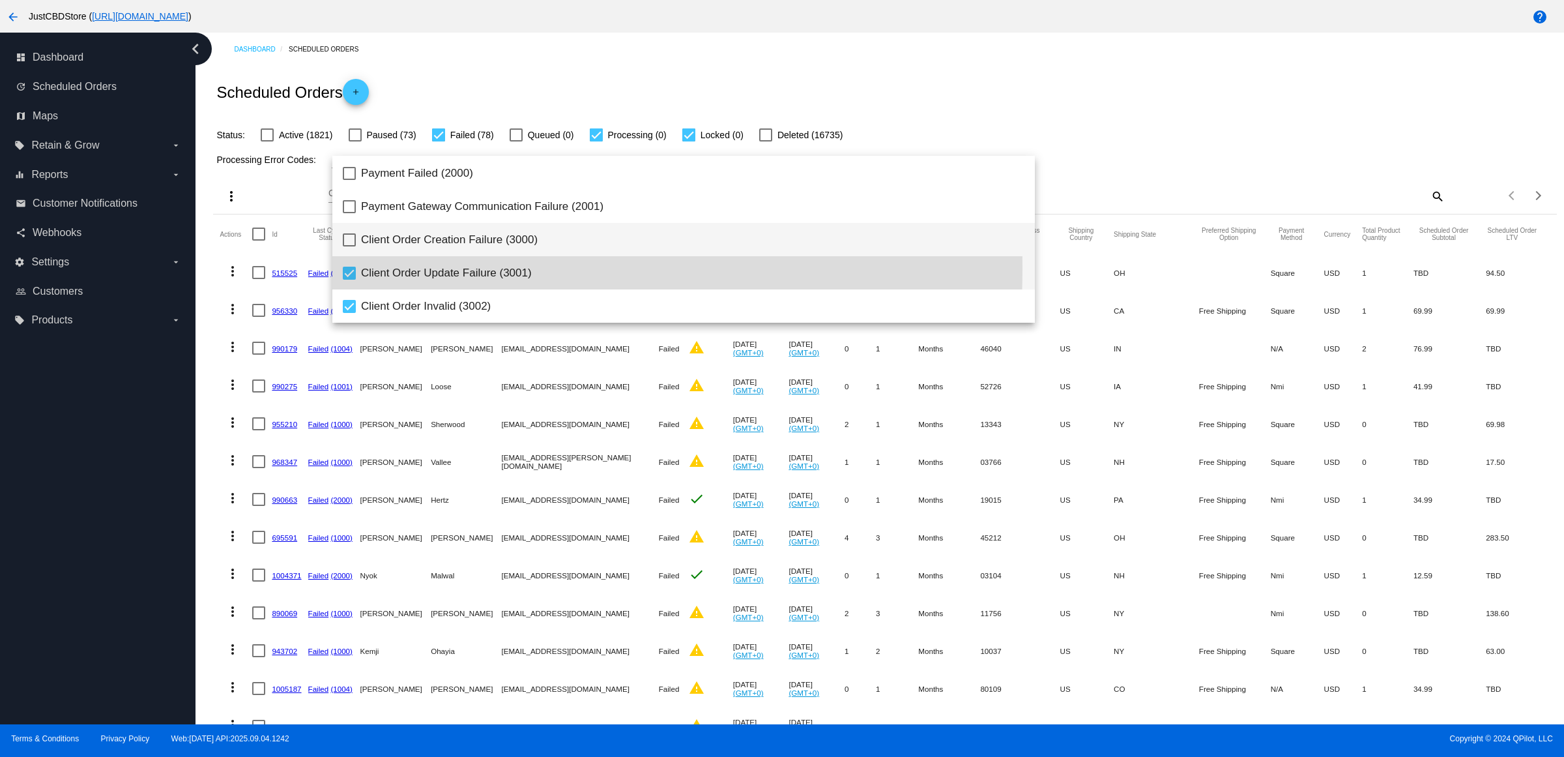
click at [344, 268] on mat-pseudo-checkbox at bounding box center [349, 273] width 13 height 13
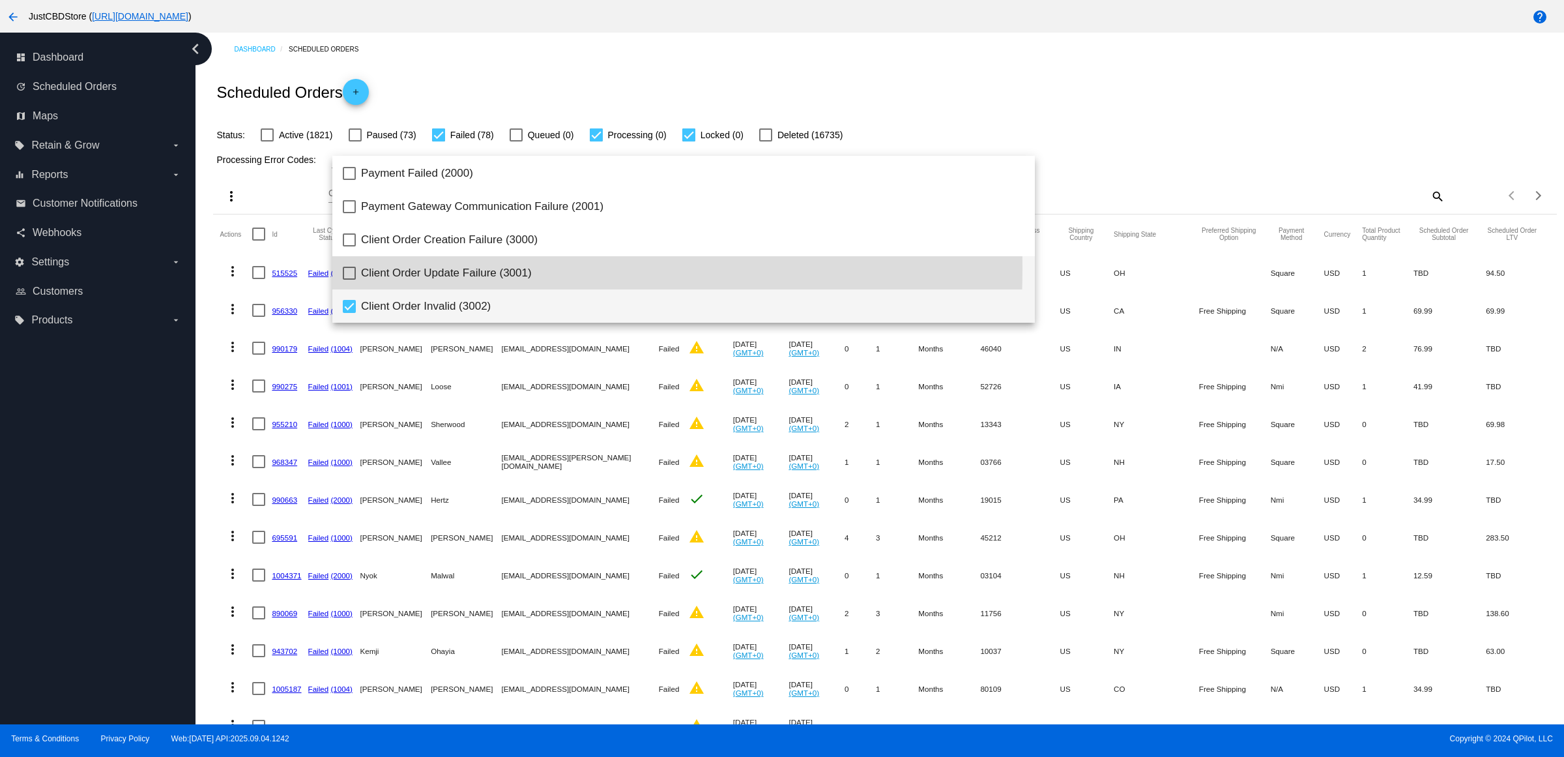
click at [356, 305] on mat-option "Client Order Invalid (3002)" at bounding box center [683, 305] width 703 height 33
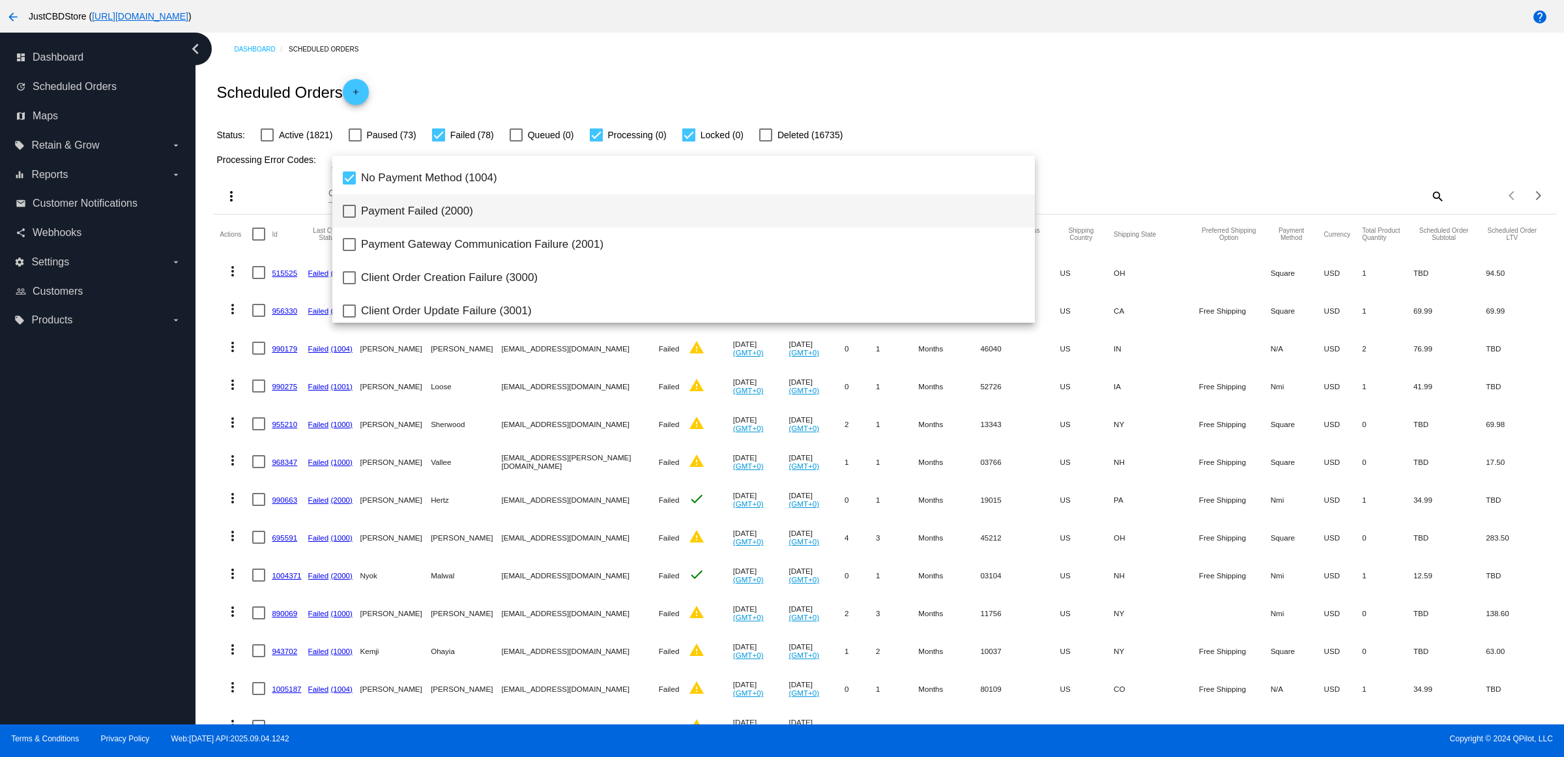
scroll to position [163, 0]
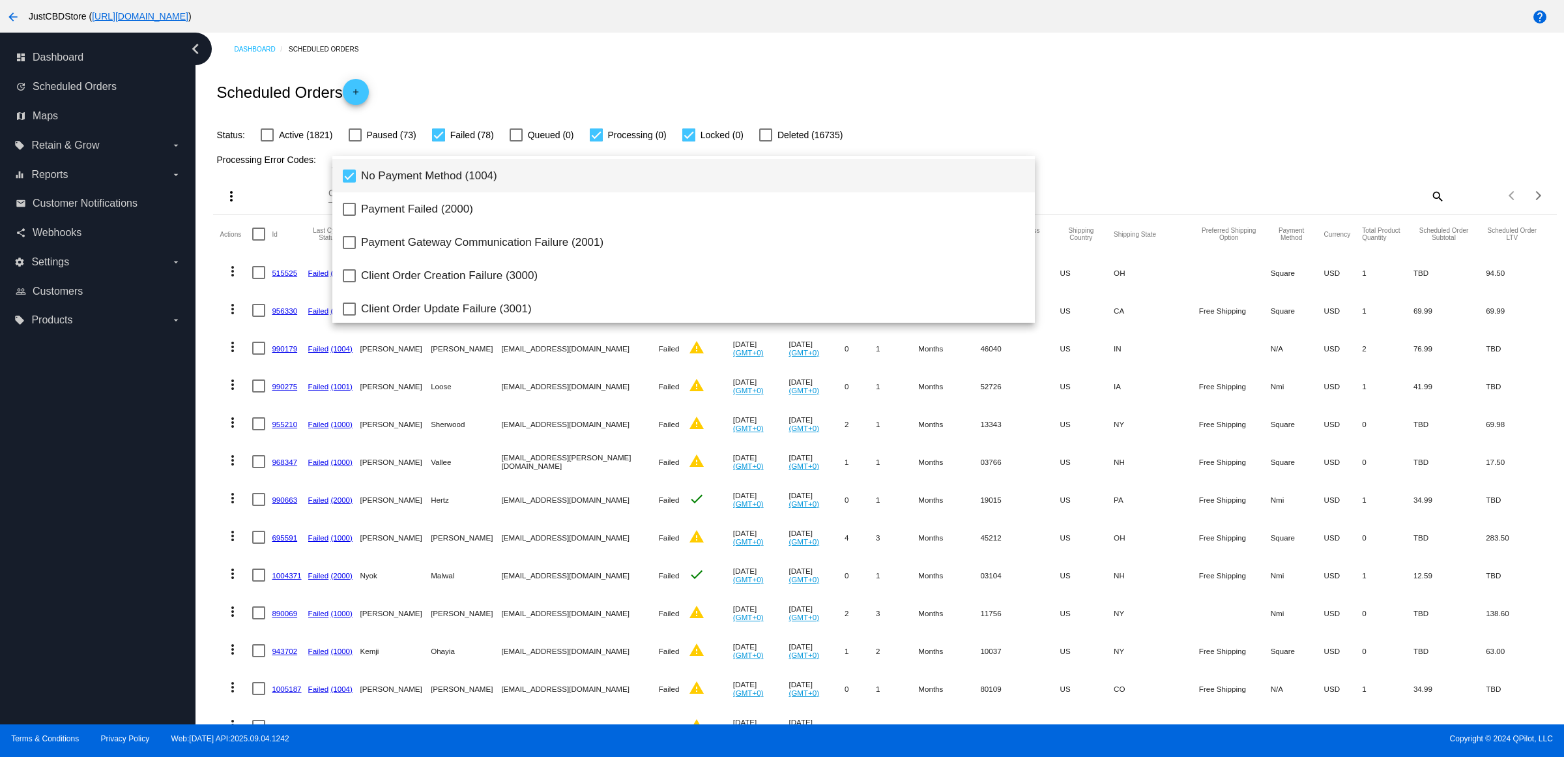
click at [354, 173] on mat-pseudo-checkbox at bounding box center [349, 175] width 13 height 13
click at [1069, 80] on div at bounding box center [782, 378] width 1564 height 757
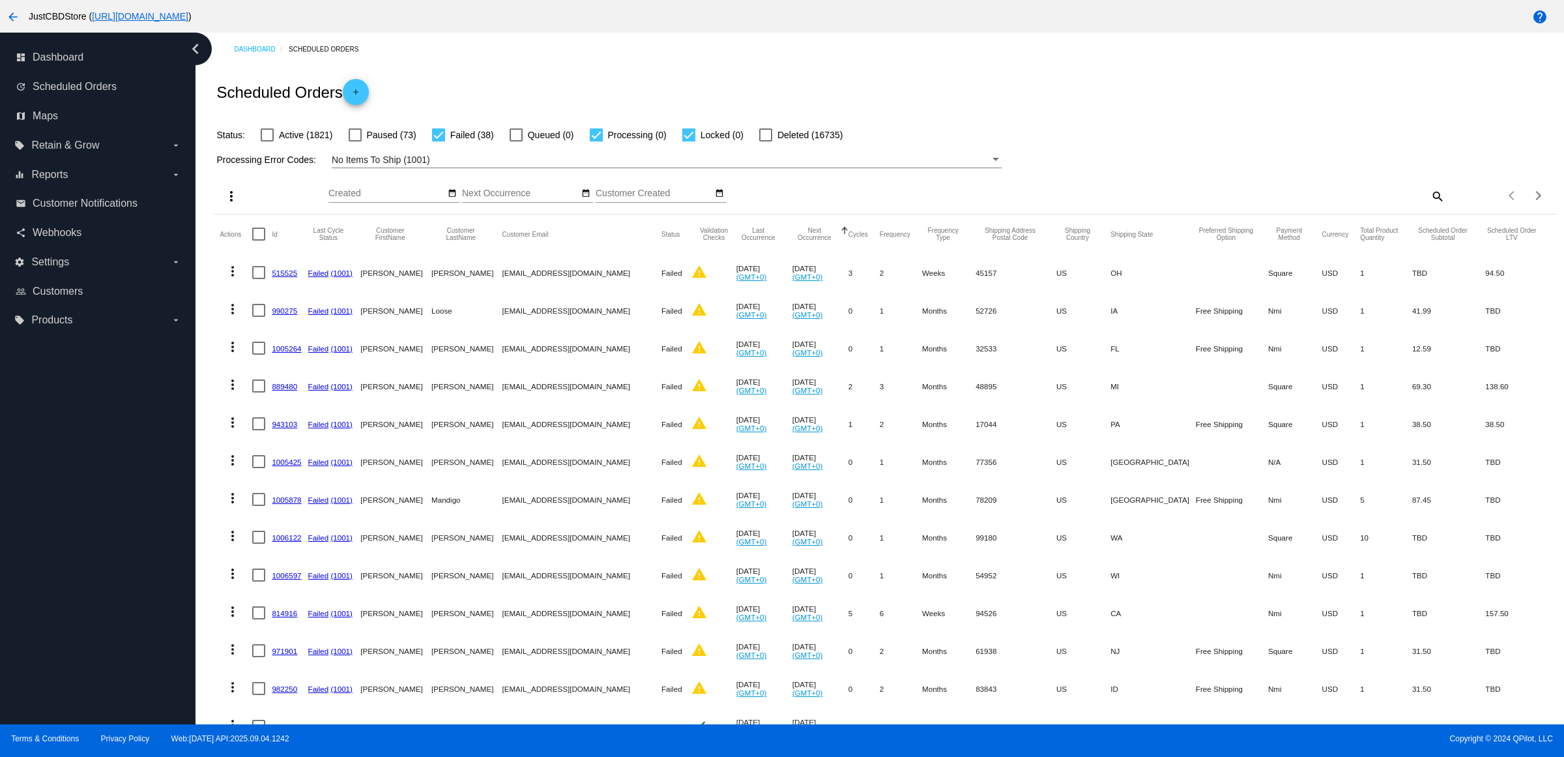
click at [297, 315] on link "990275" at bounding box center [284, 310] width 25 height 8
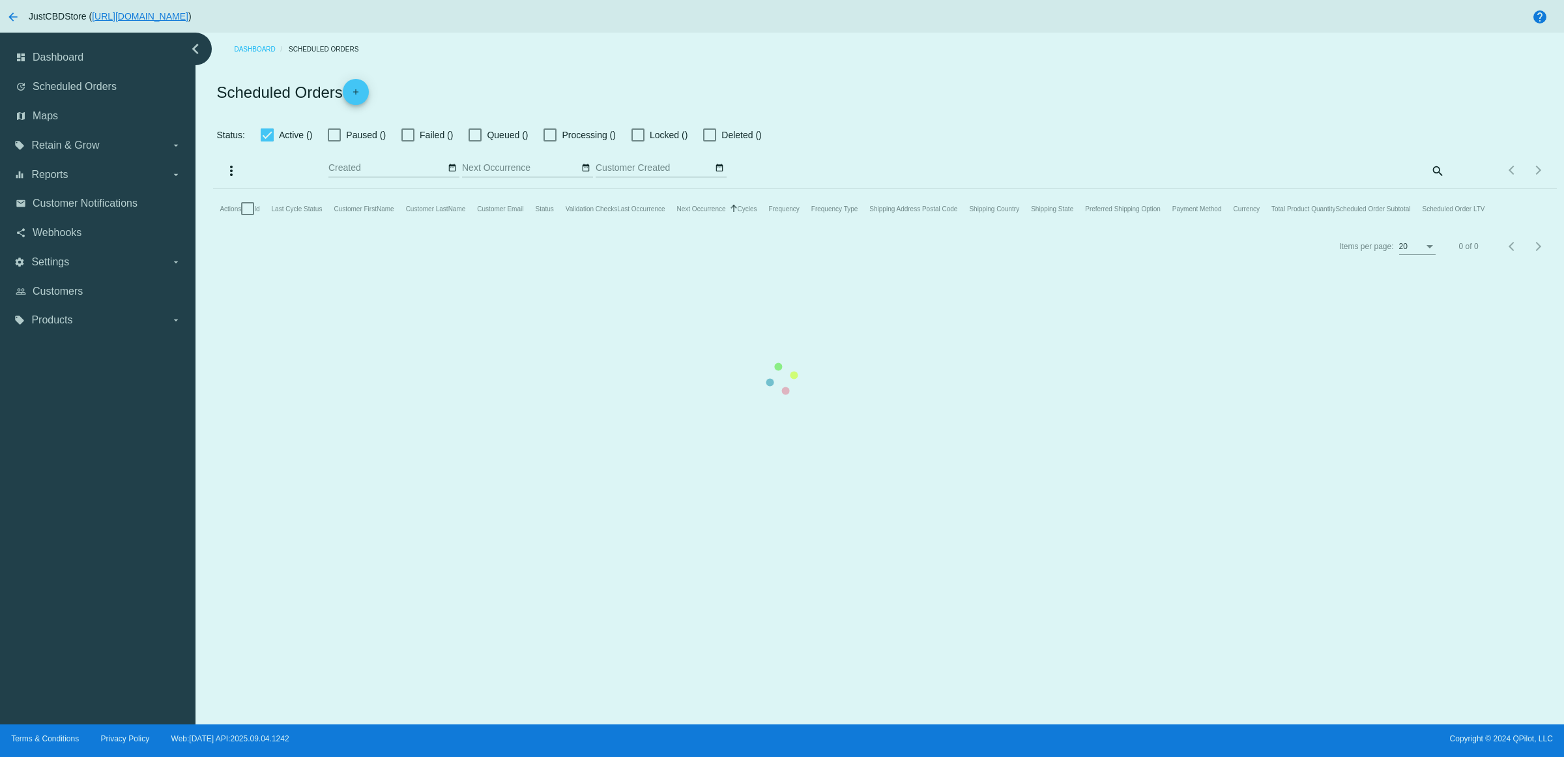
checkbox input "false"
checkbox input "true"
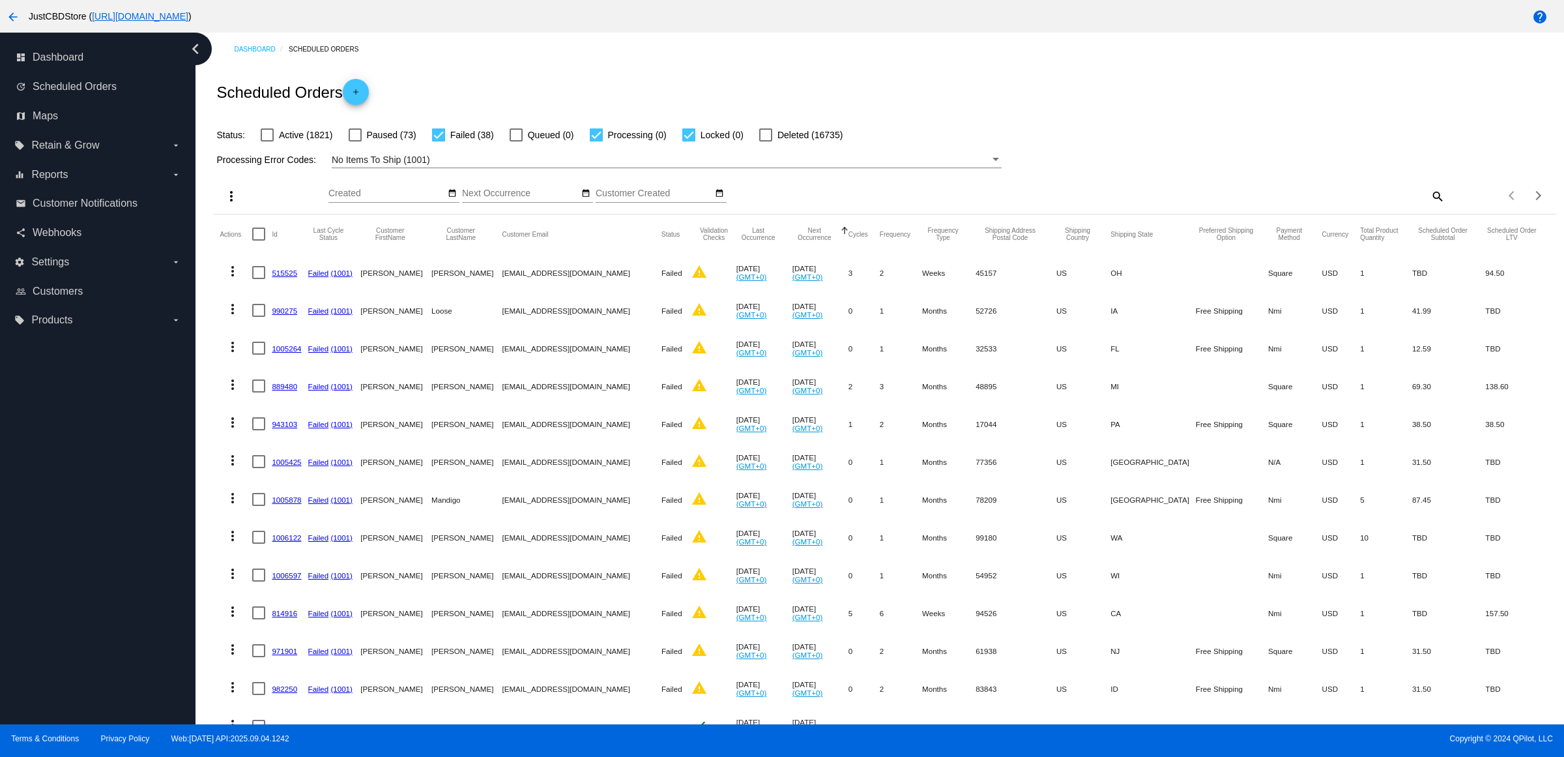
click at [290, 353] on link "1005264" at bounding box center [286, 348] width 29 height 8
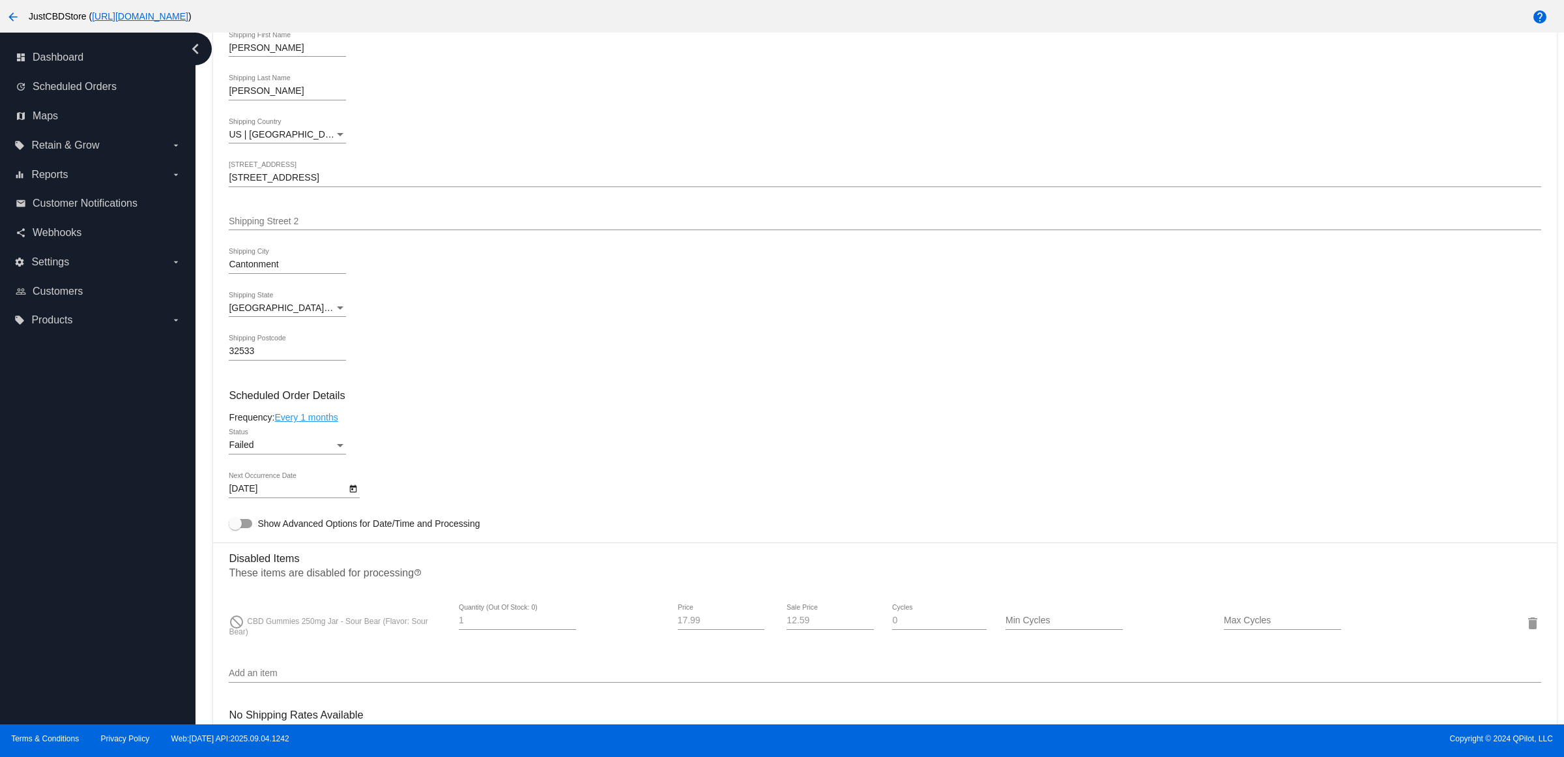
scroll to position [489, 0]
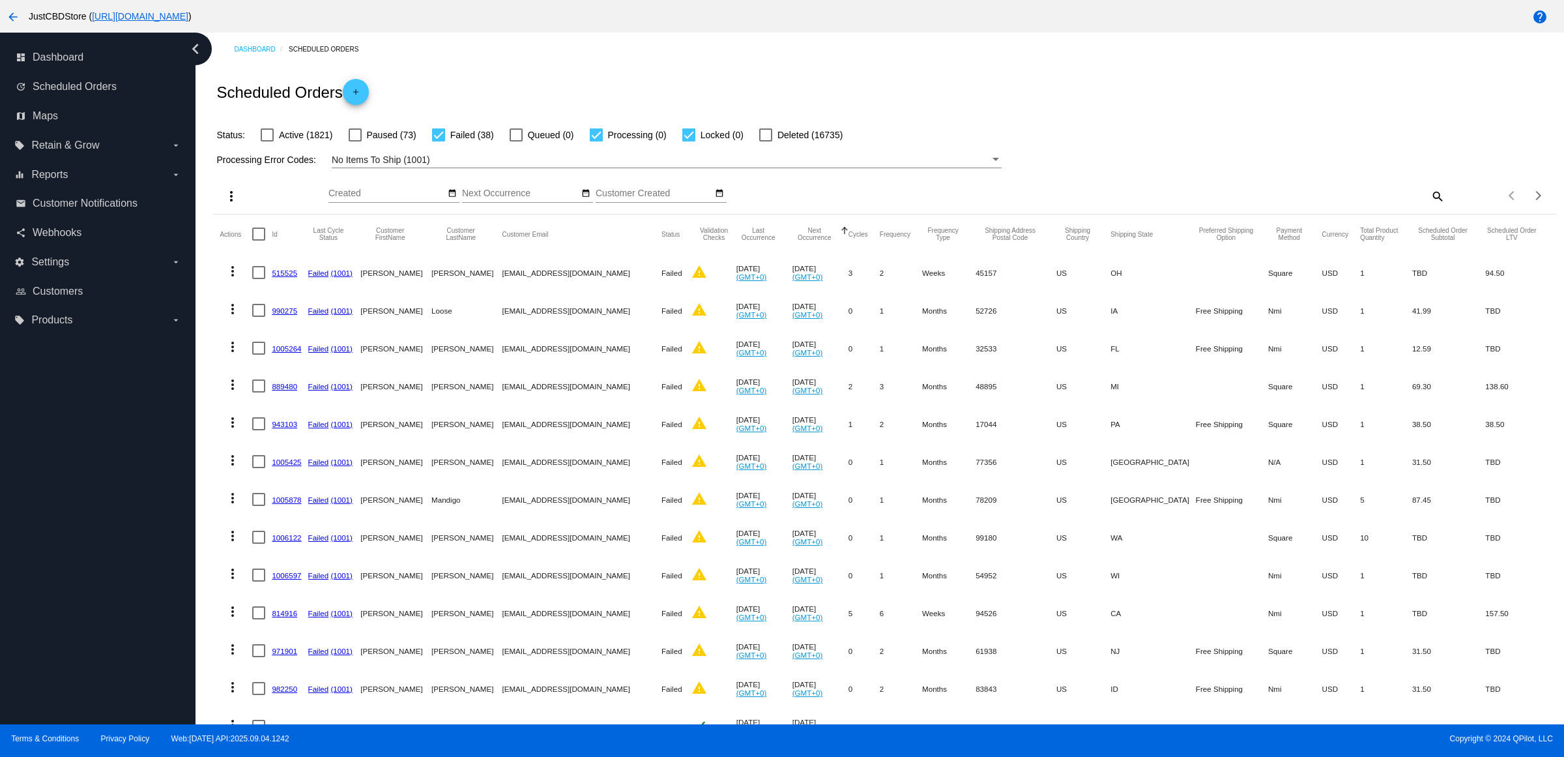
click at [295, 390] on link "889480" at bounding box center [284, 386] width 25 height 8
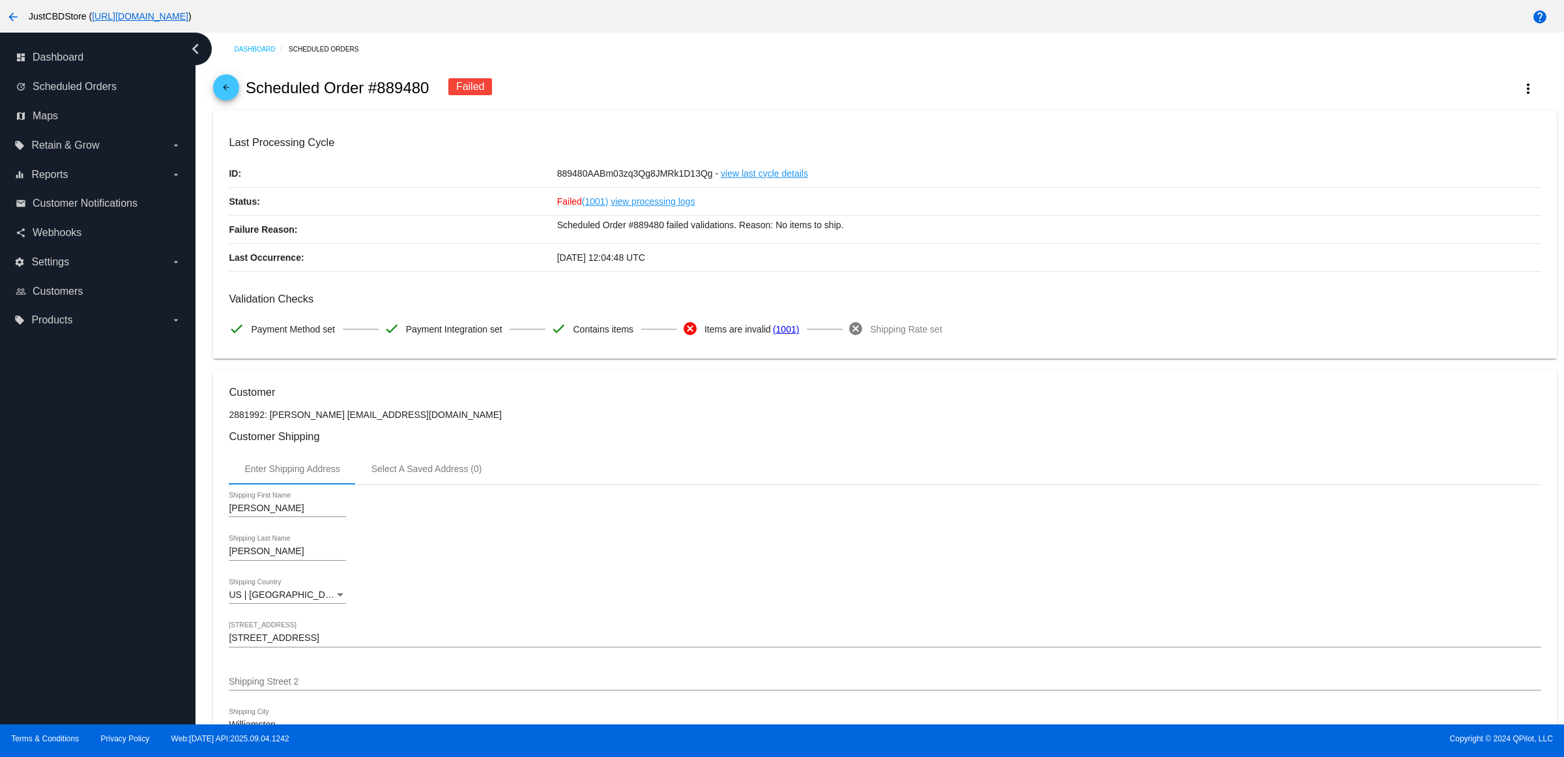
click at [219, 100] on link "arrow_back" at bounding box center [226, 87] width 26 height 26
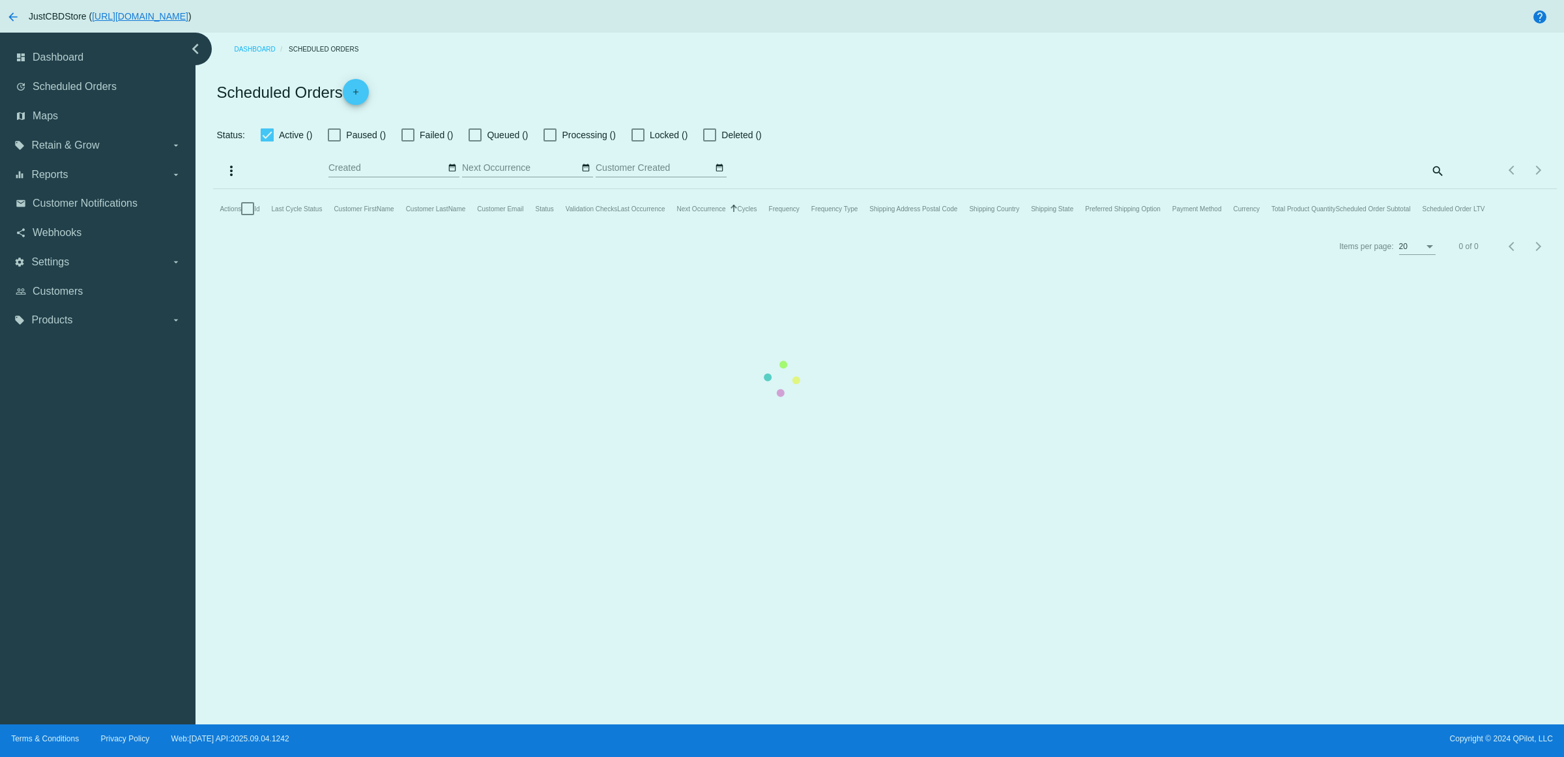
checkbox input "false"
checkbox input "true"
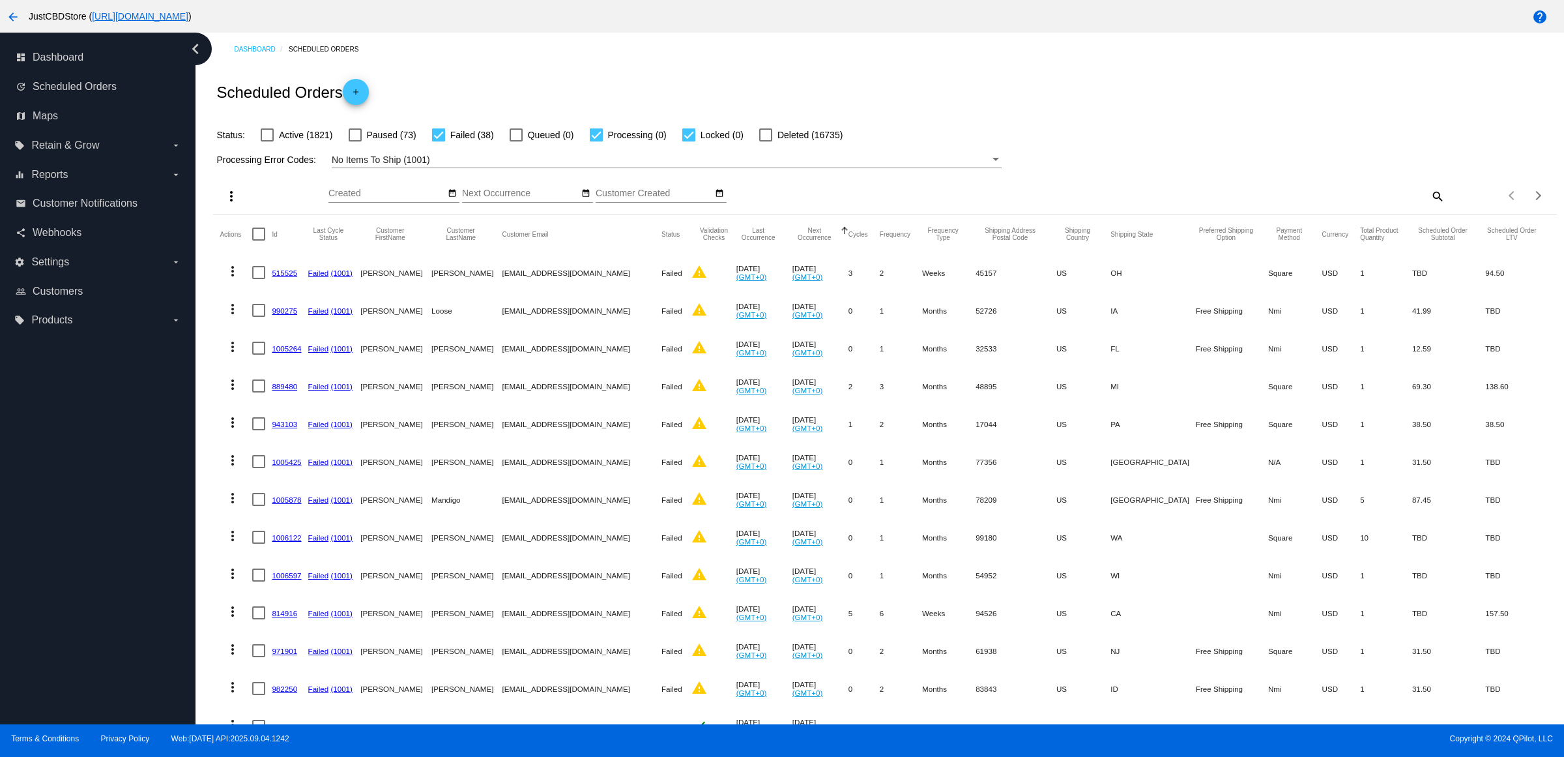
click at [295, 428] on link "943103" at bounding box center [284, 424] width 25 height 8
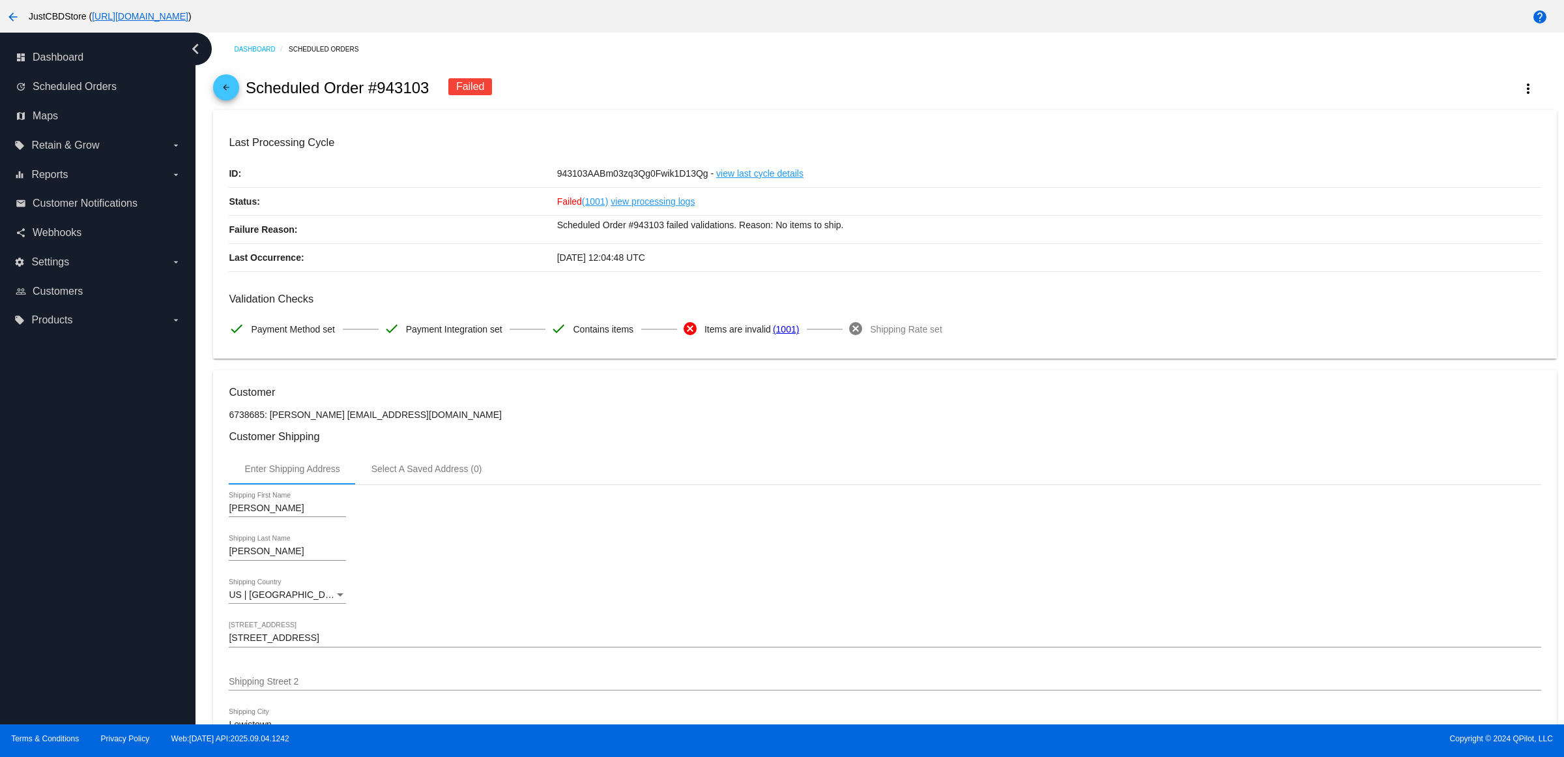
click at [229, 90] on span "arrow_back" at bounding box center [226, 90] width 16 height 32
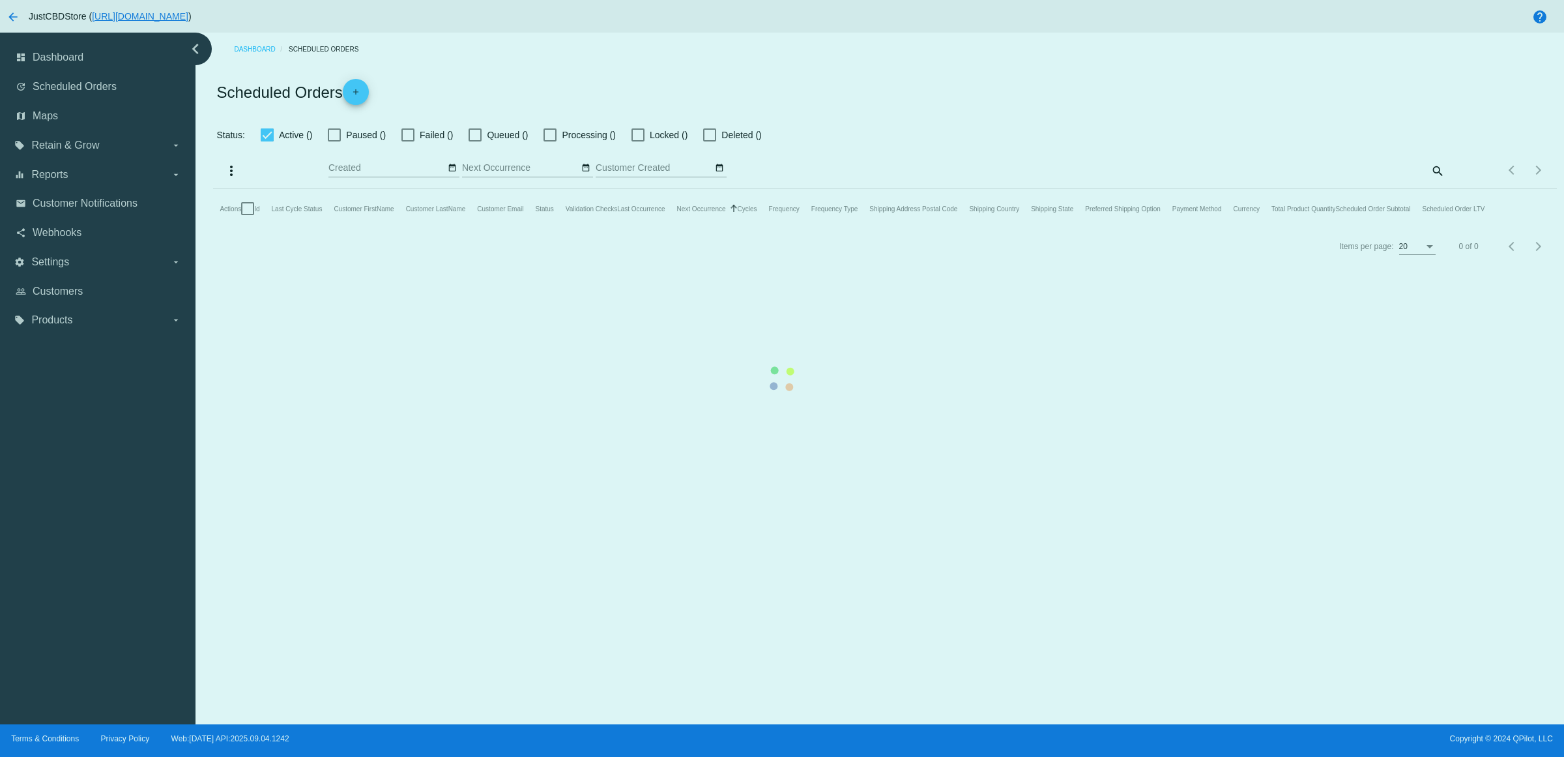
checkbox input "false"
checkbox input "true"
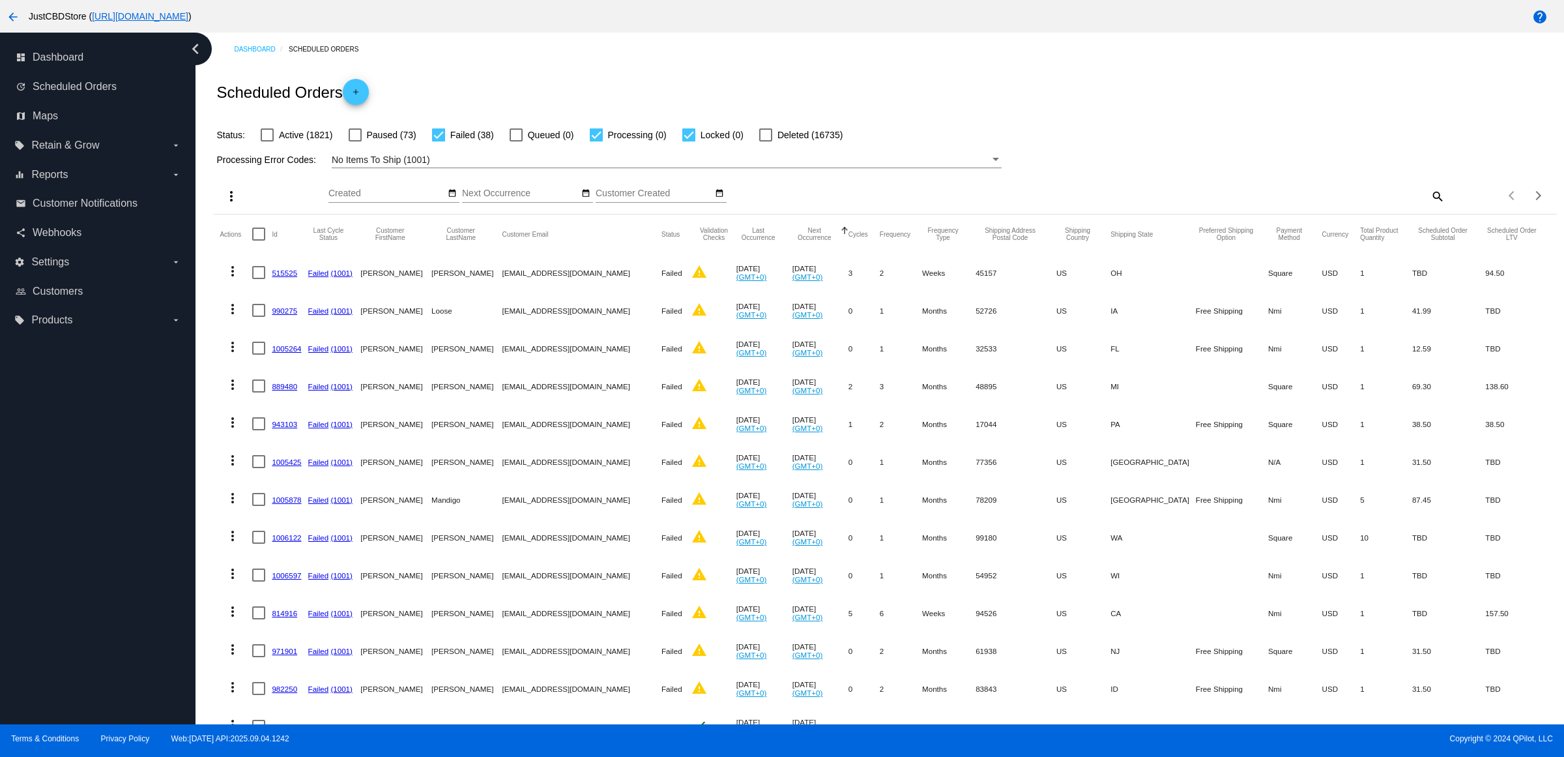
click at [1429, 206] on mat-icon "search" at bounding box center [1437, 196] width 16 height 20
click at [1426, 199] on input "Search" at bounding box center [1277, 193] width 335 height 10
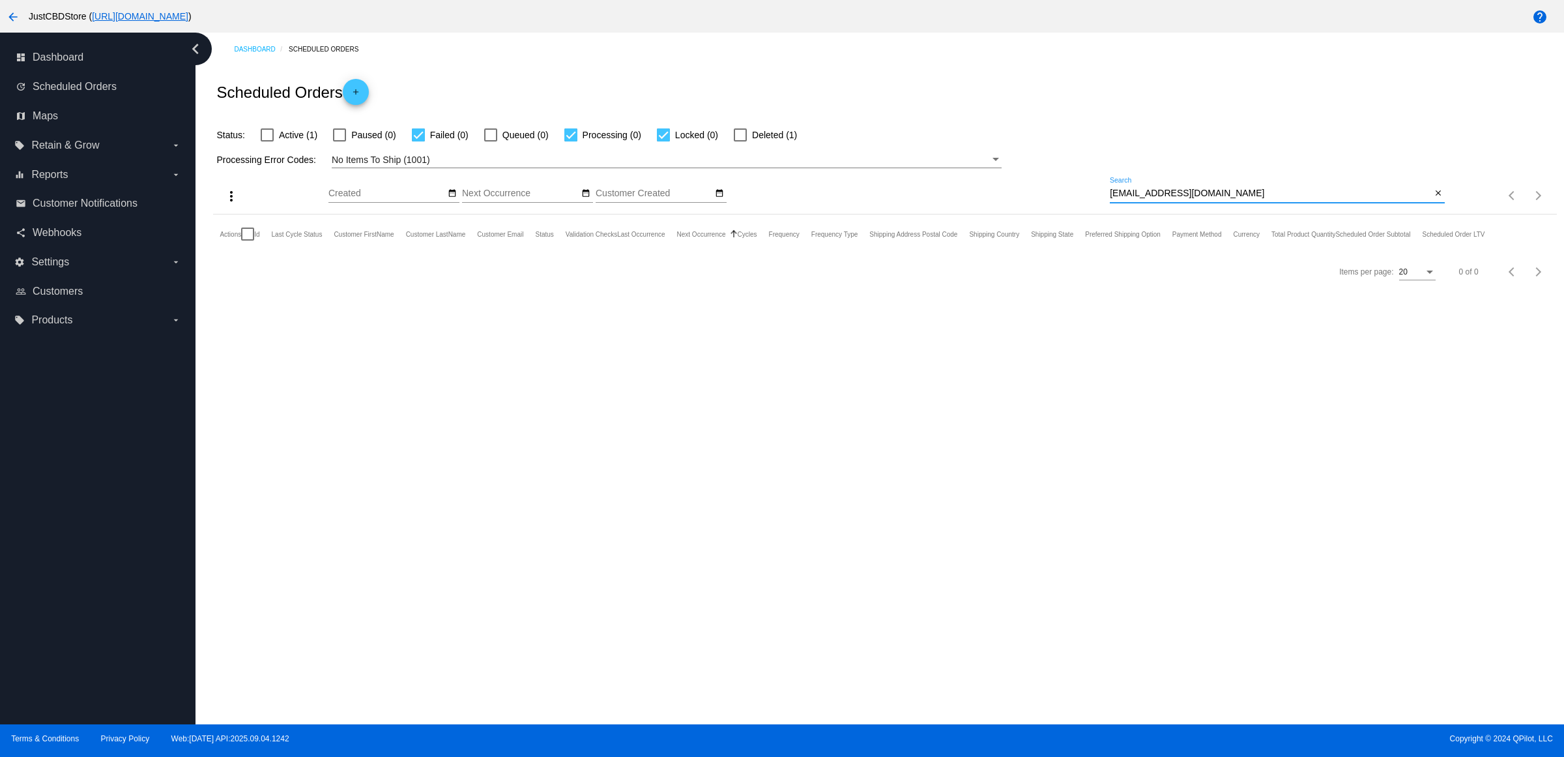
type input "[EMAIL_ADDRESS][DOMAIN_NAME]"
click at [302, 141] on span "Active (1)" at bounding box center [298, 135] width 38 height 16
click at [267, 141] on input "Active (1)" at bounding box center [267, 141] width 1 height 1
checkbox input "true"
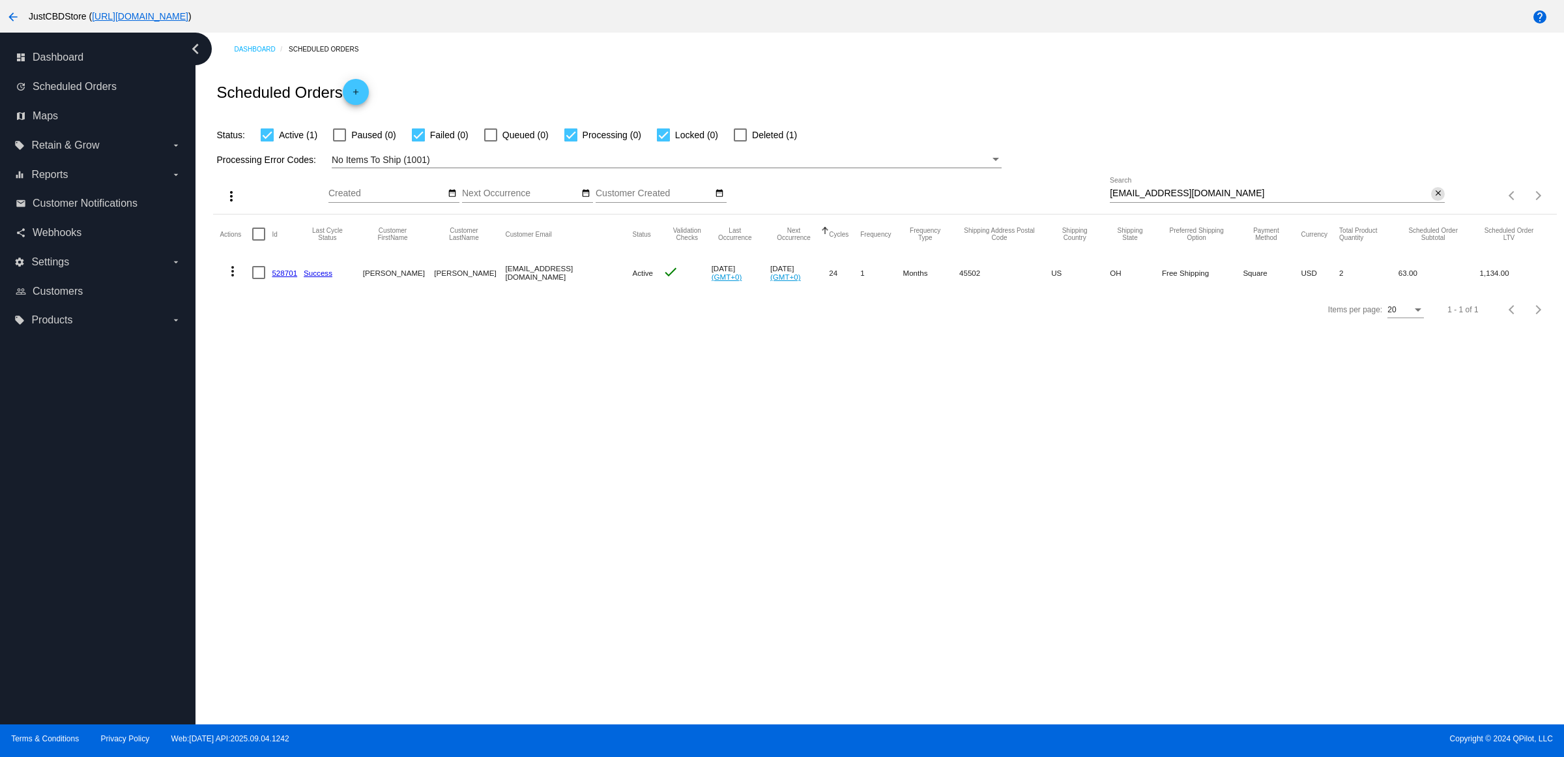
click at [1437, 199] on mat-icon "close" at bounding box center [1438, 193] width 9 height 10
click at [1437, 206] on mat-icon "search" at bounding box center [1437, 196] width 16 height 20
click at [1437, 199] on input "Search" at bounding box center [1277, 193] width 335 height 10
type input "cdmchill81@gmail.com"
click at [239, 279] on mat-icon "more_vert" at bounding box center [233, 271] width 16 height 16
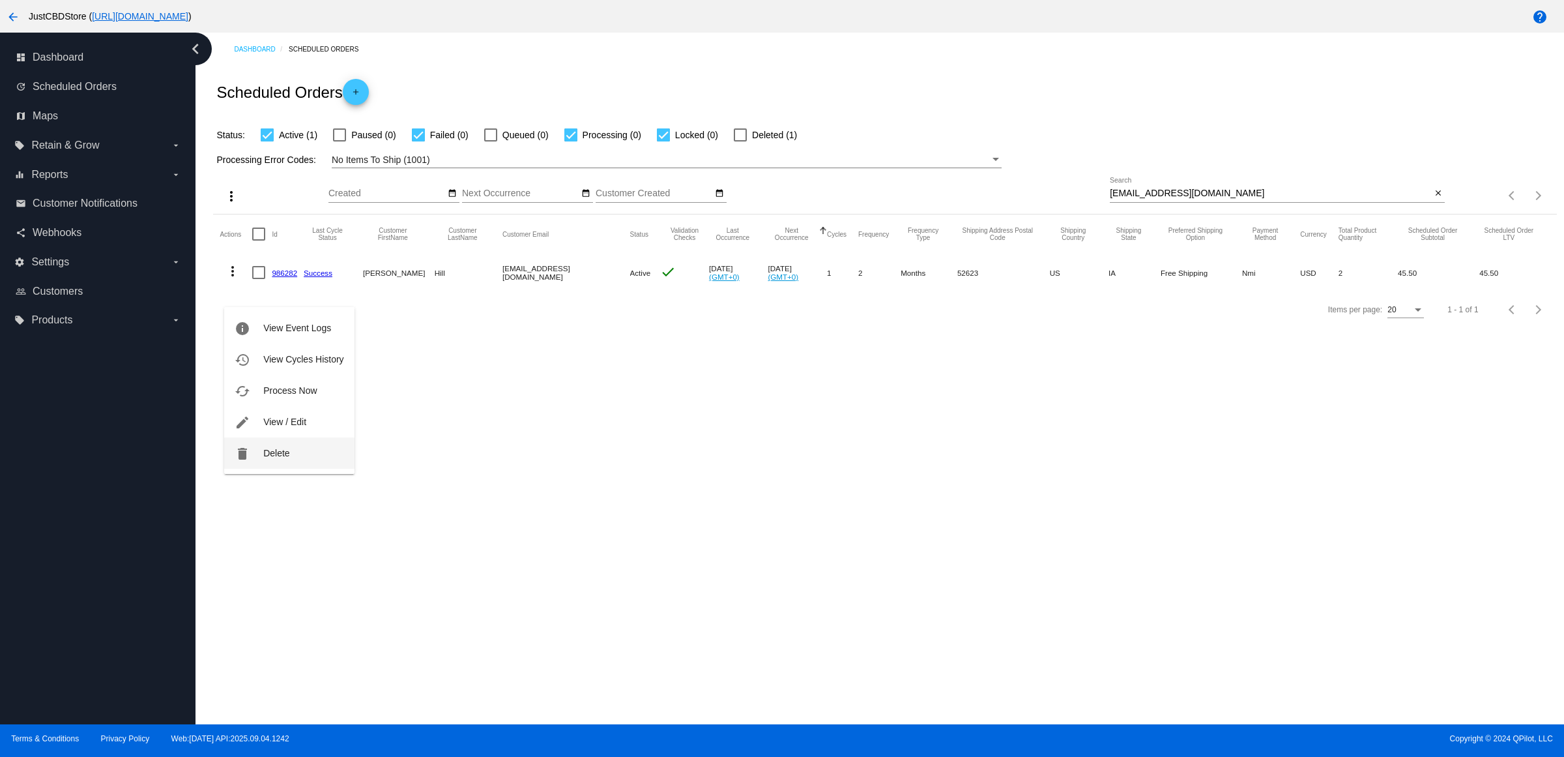
click at [304, 460] on button "delete Delete" at bounding box center [289, 452] width 130 height 31
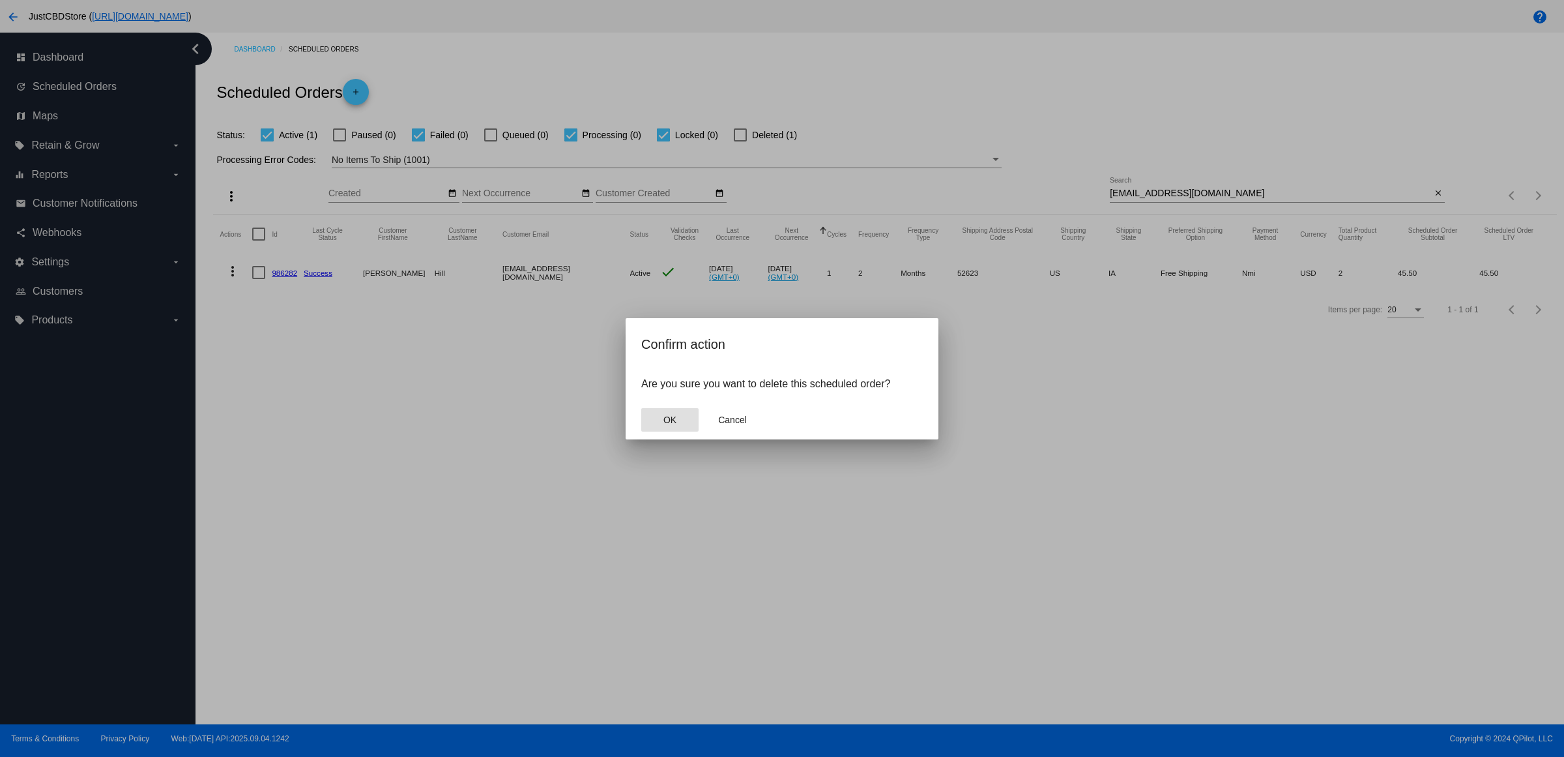
click at [665, 431] on button "OK" at bounding box center [669, 419] width 57 height 23
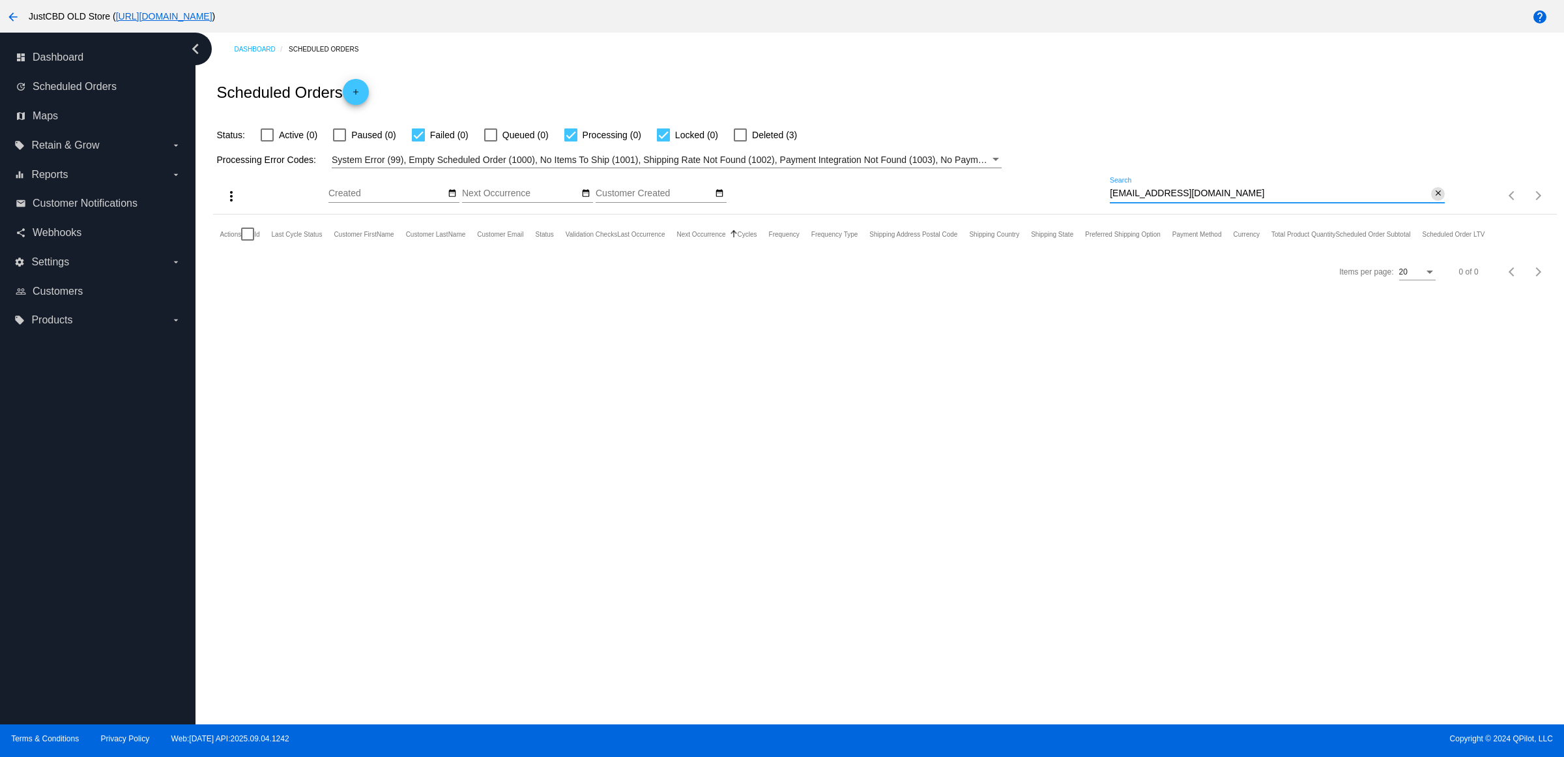
click at [1434, 199] on mat-icon "close" at bounding box center [1438, 193] width 9 height 10
click at [1429, 206] on mat-icon "search" at bounding box center [1437, 196] width 16 height 20
type input "[EMAIL_ADDRESS][DOMAIN_NAME]"
click at [1434, 199] on mat-icon "close" at bounding box center [1438, 193] width 9 height 10
click at [1429, 206] on mat-icon "search" at bounding box center [1437, 196] width 16 height 20
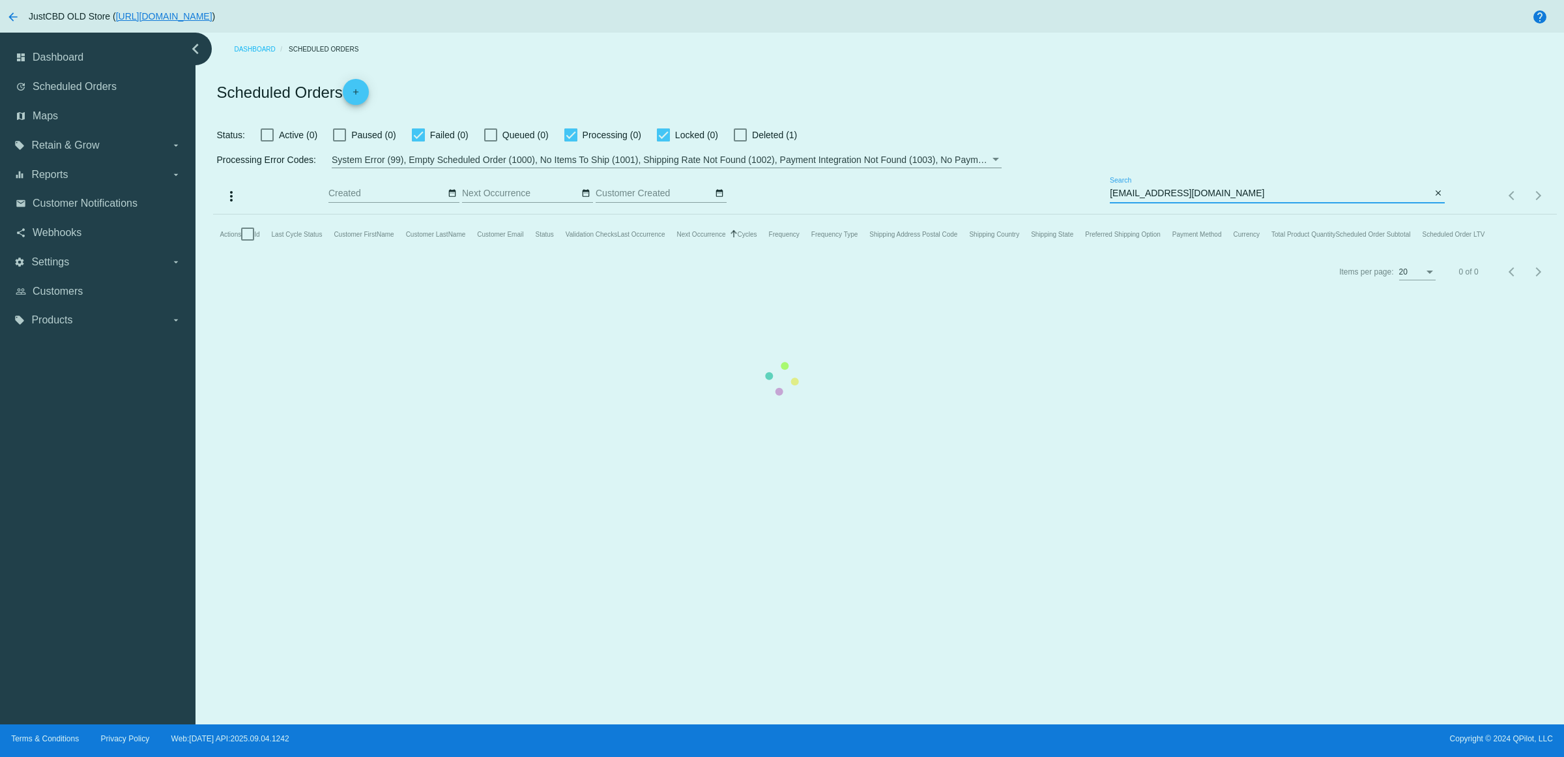
type input "[EMAIL_ADDRESS][DOMAIN_NAME]"
